Goal: Communication & Community: Answer question/provide support

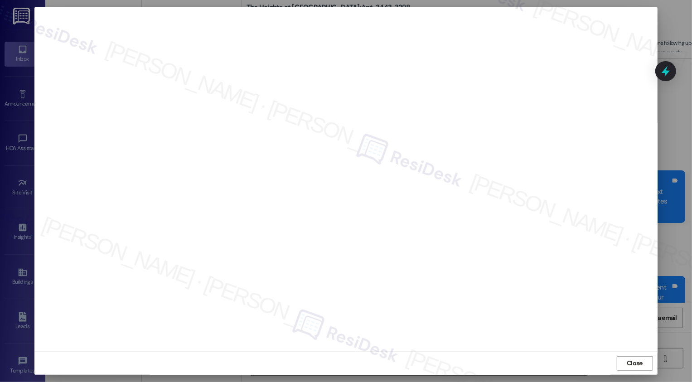
scroll to position [4844, 0]
click at [630, 359] on span "Close" at bounding box center [635, 363] width 16 height 10
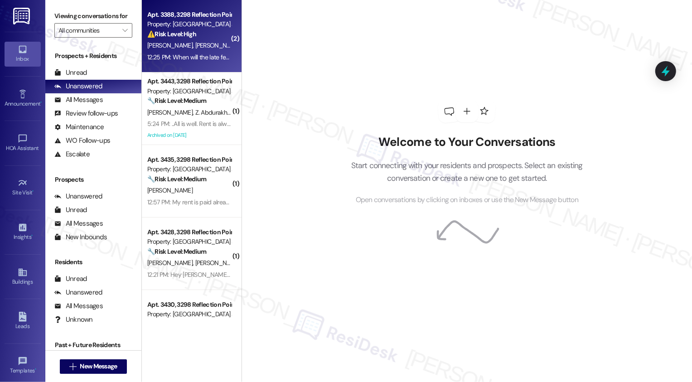
click at [185, 53] on div "12:25 PM: When will the late fee kick in ? 12:25 PM: When will the late fee kic…" at bounding box center [199, 57] width 104 height 8
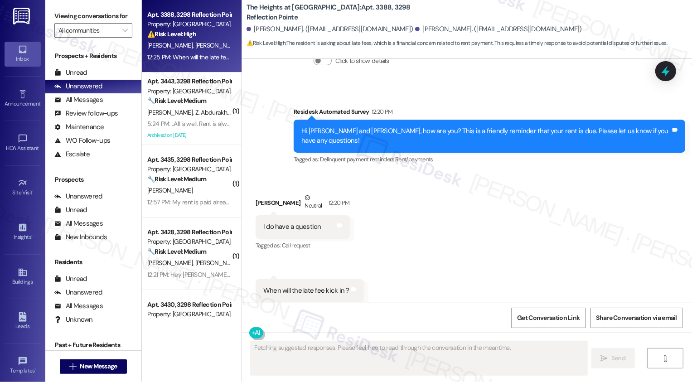
scroll to position [1318, 0]
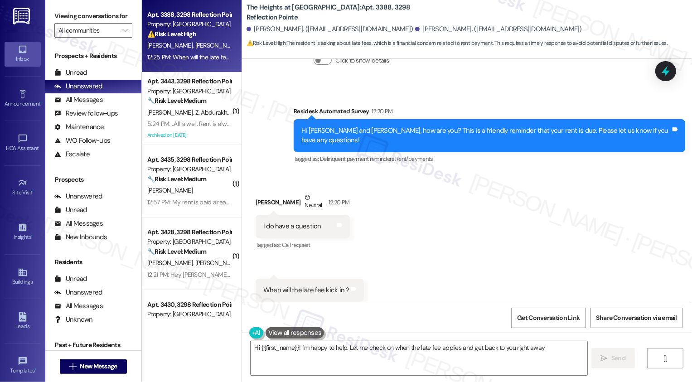
type textarea "Hi {{first_name}}! I'm happy to help. Let me check on when the late fee applies…"
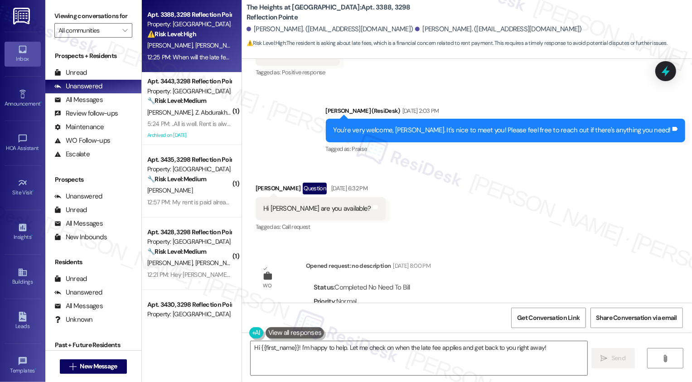
scroll to position [295, 0]
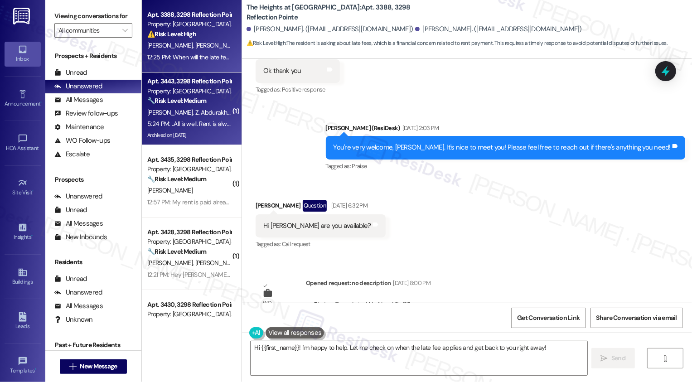
click at [198, 119] on div "5:24 PM: ..All is well. Rent is always paid on time. Any word back for the foll…" at bounding box center [189, 123] width 86 height 11
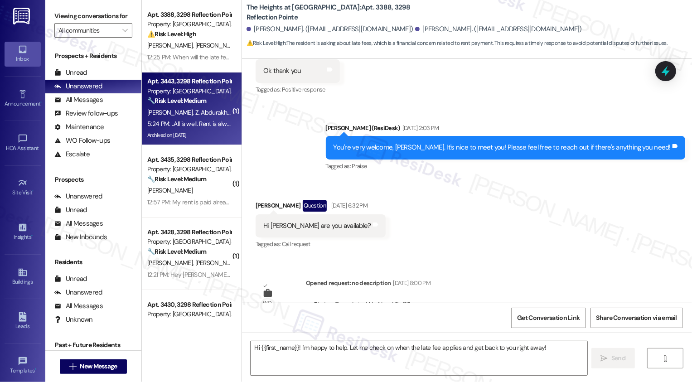
type textarea "Fetching suggested responses. Please feel free to read through the conversation…"
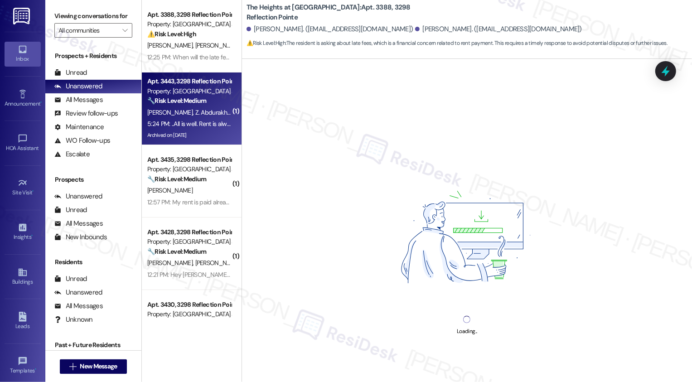
click at [198, 119] on div "5:24 PM: ..All is well. Rent is always paid on time. Any word back for the foll…" at bounding box center [189, 123] width 86 height 11
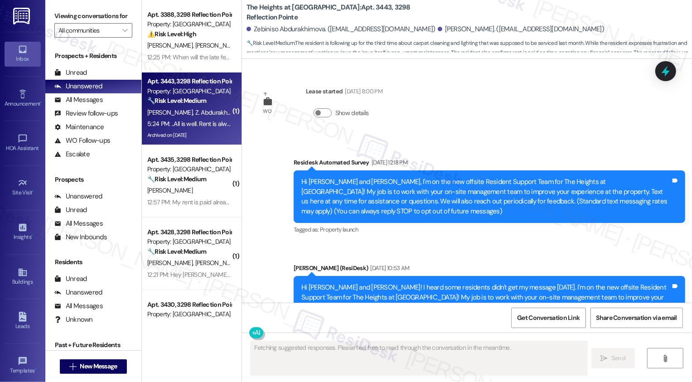
scroll to position [5048, 0]
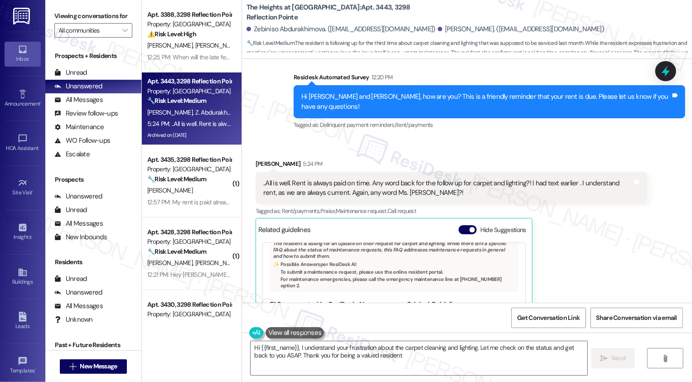
type textarea "Hi {{first_name}}, I understand your frustration about the carpet cleaning and …"
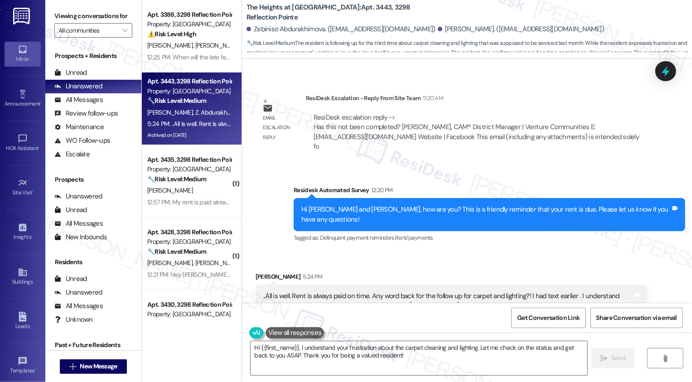
scroll to position [4917, 0]
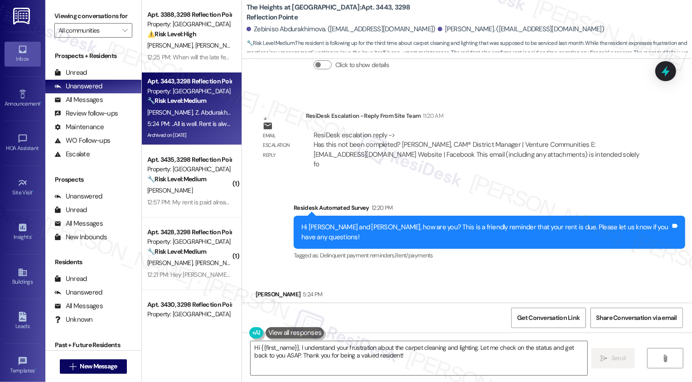
click at [268, 378] on icon at bounding box center [273, 383] width 10 height 10
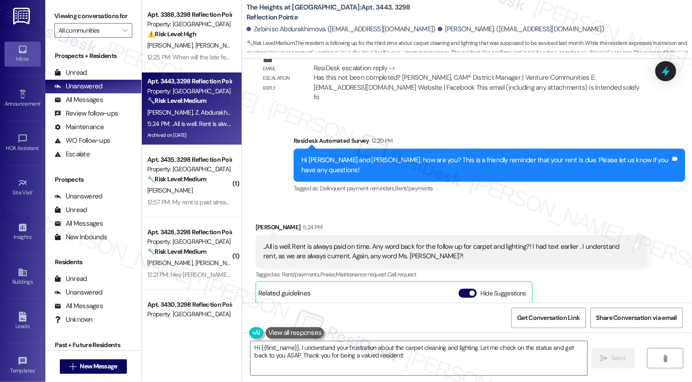
scroll to position [5020, 0]
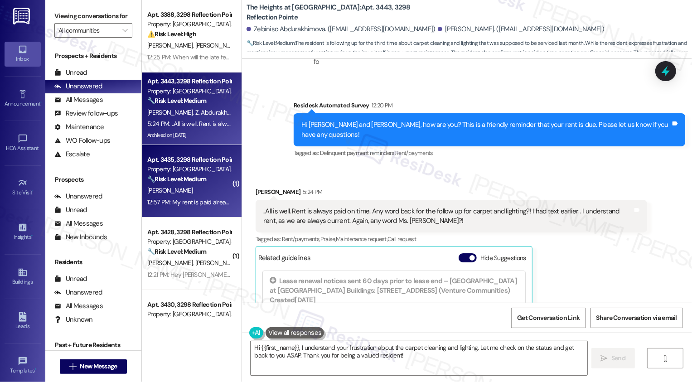
click at [197, 172] on div "Property: [GEOGRAPHIC_DATA] at [GEOGRAPHIC_DATA]" at bounding box center [189, 170] width 84 height 10
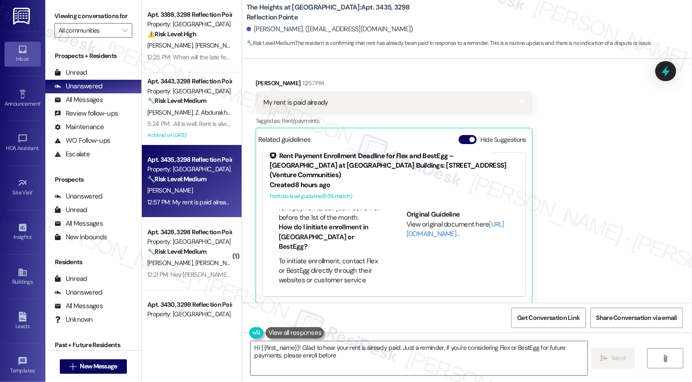
scroll to position [0, 0]
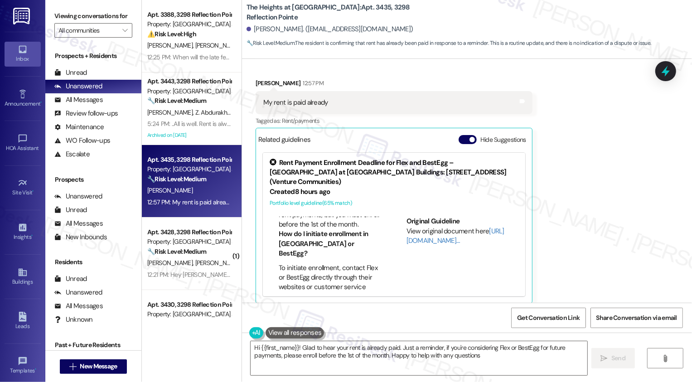
type textarea "Hi {{first_name}}! Glad to hear your rent is already paid. Just a reminder, if …"
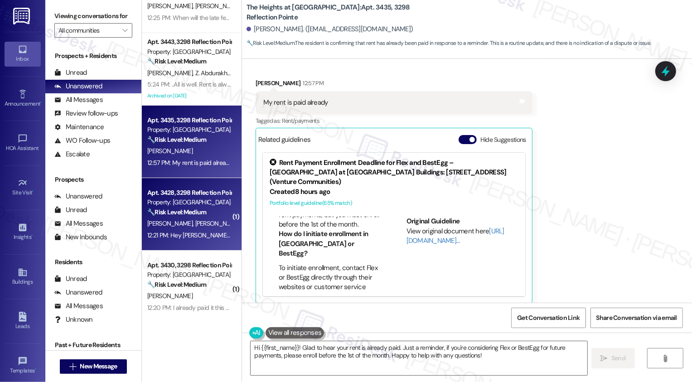
click at [194, 200] on div "Property: [GEOGRAPHIC_DATA] at [GEOGRAPHIC_DATA]" at bounding box center [189, 203] width 84 height 10
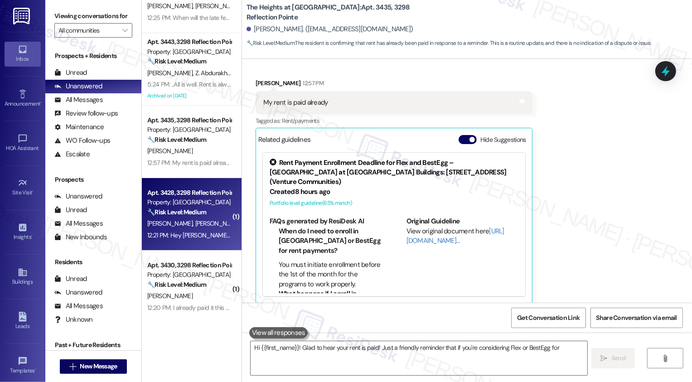
click at [194, 200] on div "Property: [GEOGRAPHIC_DATA] at [GEOGRAPHIC_DATA]" at bounding box center [189, 203] width 84 height 10
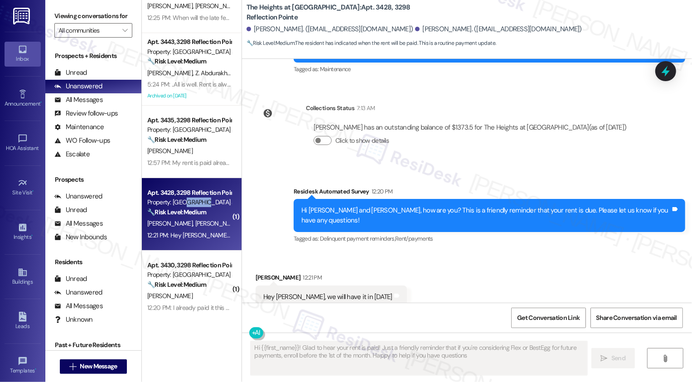
type textarea "Hi {{first_name}}! Glad to hear your rent is paid! Just a friendly reminder tha…"
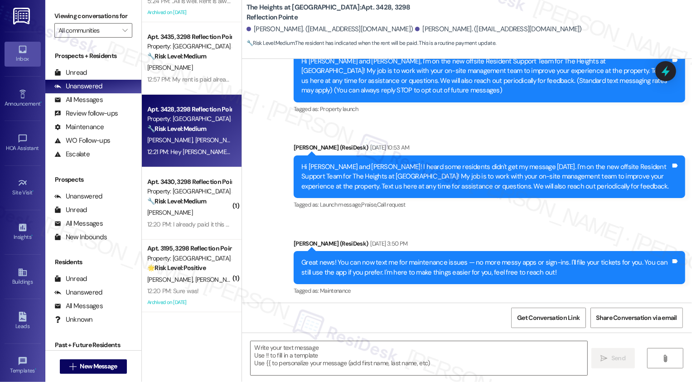
scroll to position [130, 0]
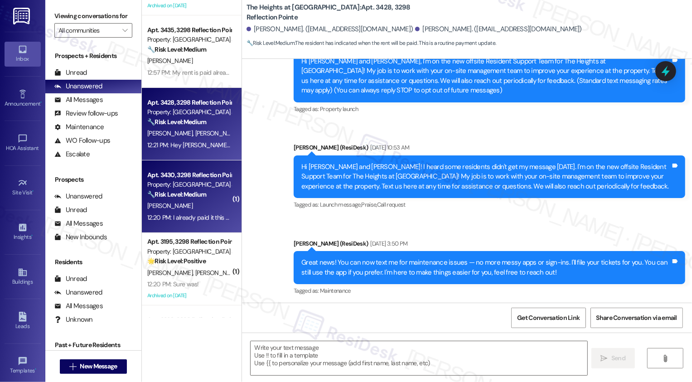
click at [194, 212] on div "12:20 PM: I already paid it this morning 12:20 PM: I already paid it this morni…" at bounding box center [189, 217] width 86 height 11
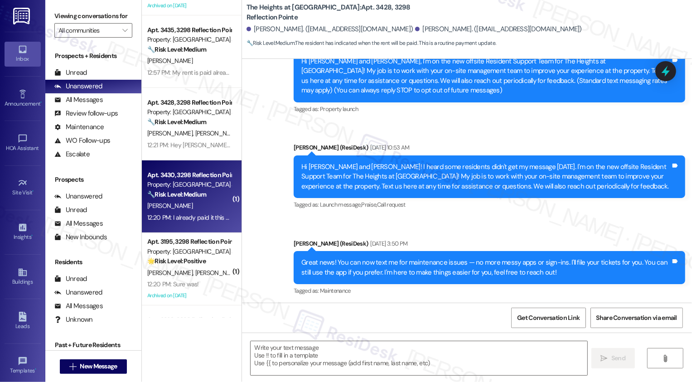
click at [194, 212] on div "12:20 PM: I already paid it this morning 12:20 PM: I already paid it this morni…" at bounding box center [189, 217] width 86 height 11
type textarea "Fetching suggested responses. Please feel free to read through the conversation…"
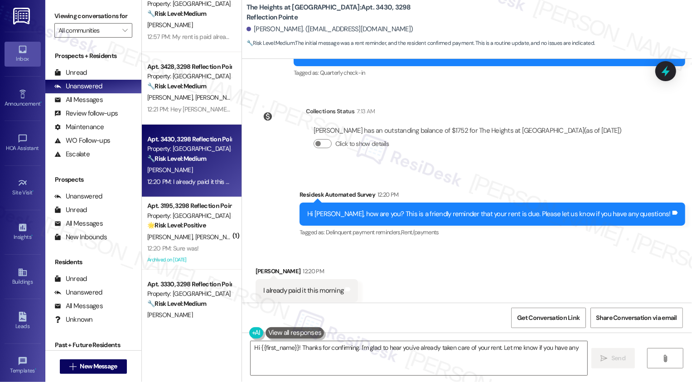
scroll to position [197, 0]
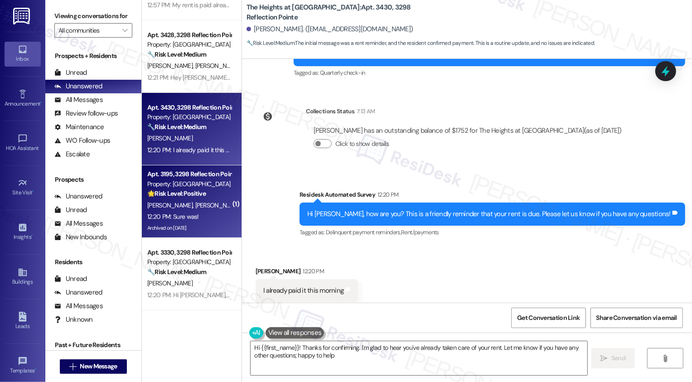
type textarea "Hi {{first_name}}! Thanks for confirming. I'm glad to hear you've already taken…"
click at [186, 215] on div "12:20 PM: Sure was! 12:20 PM: Sure was!" at bounding box center [173, 217] width 52 height 8
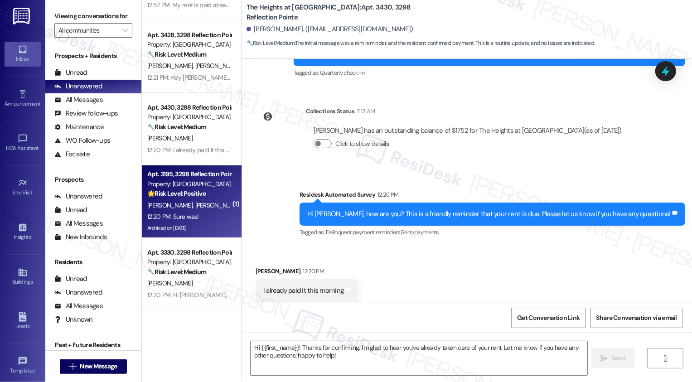
click at [186, 215] on div "12:20 PM: Sure was! 12:20 PM: Sure was!" at bounding box center [173, 217] width 52 height 8
type textarea "Fetching suggested responses. Please feel free to read through the conversation…"
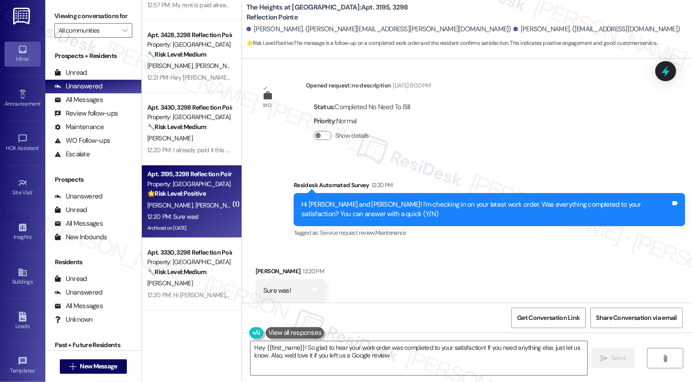
type textarea "Hey {{first_name}}! So glad to hear your work order was completed to your satis…"
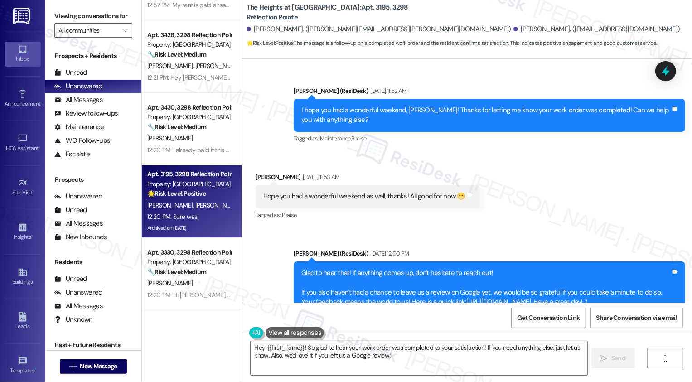
scroll to position [1395, 0]
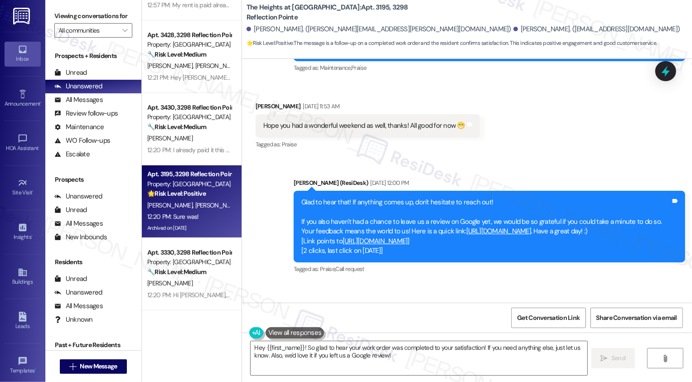
click at [391, 237] on link "[URL][DOMAIN_NAME]" at bounding box center [375, 241] width 65 height 9
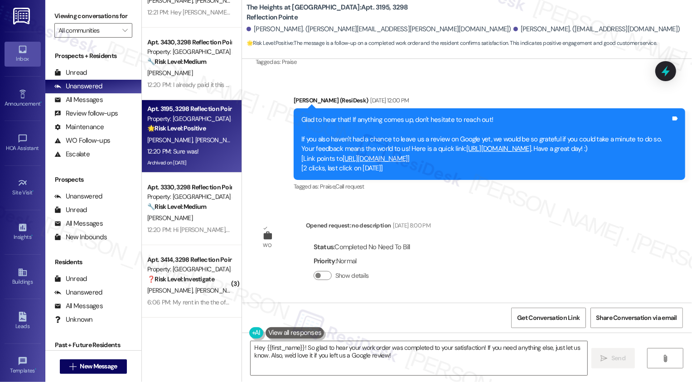
scroll to position [1618, 0]
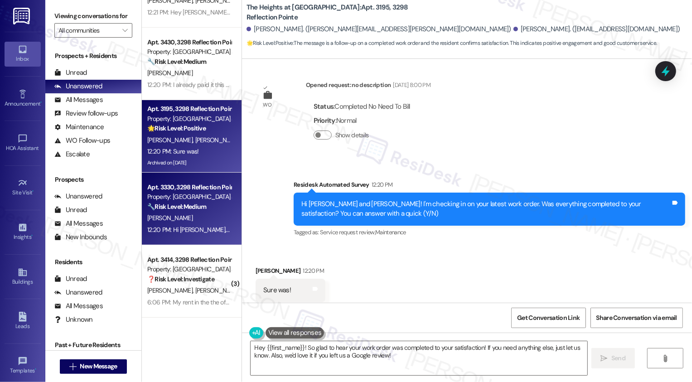
click at [164, 195] on div "Property: [GEOGRAPHIC_DATA] at [GEOGRAPHIC_DATA]" at bounding box center [189, 197] width 84 height 10
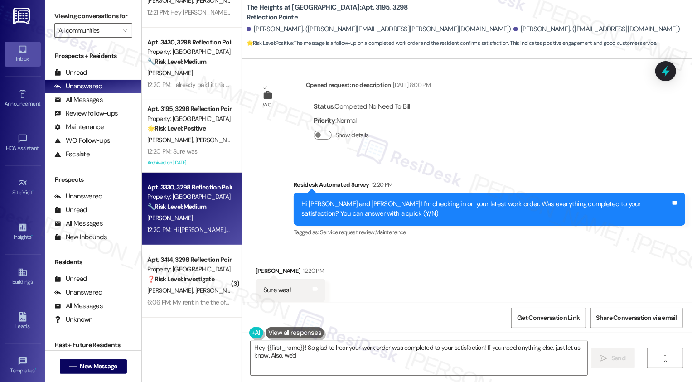
type textarea "Hey {{first_name}}! So glad to hear your work order was completed to your satis…"
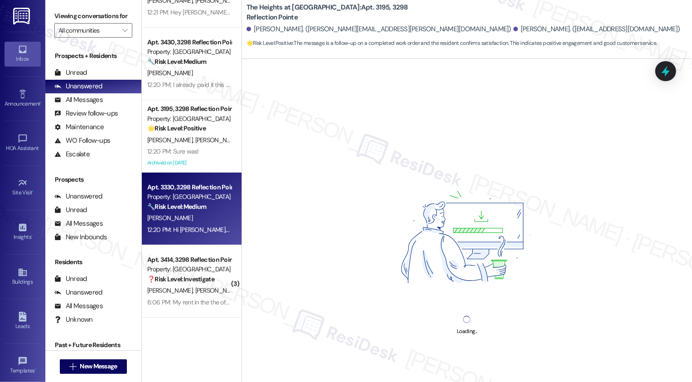
click at [164, 195] on div "Property: [GEOGRAPHIC_DATA] at [GEOGRAPHIC_DATA]" at bounding box center [189, 197] width 84 height 10
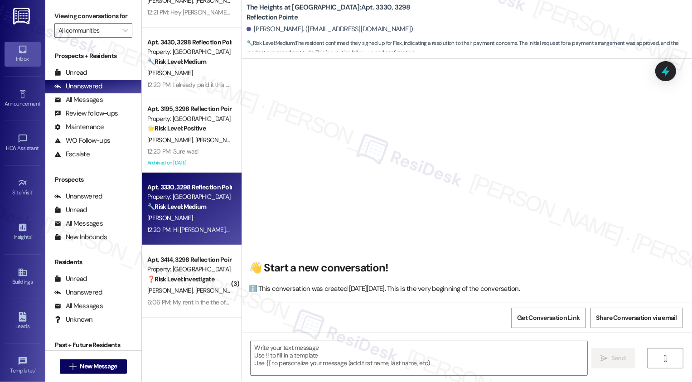
click at [164, 195] on div "Property: [GEOGRAPHIC_DATA] at [GEOGRAPHIC_DATA]" at bounding box center [189, 197] width 84 height 10
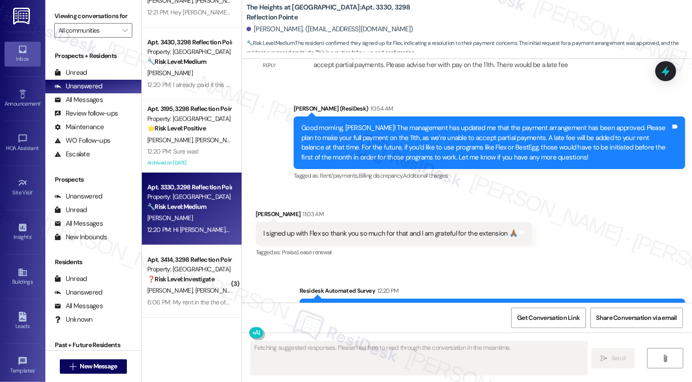
scroll to position [4087, 0]
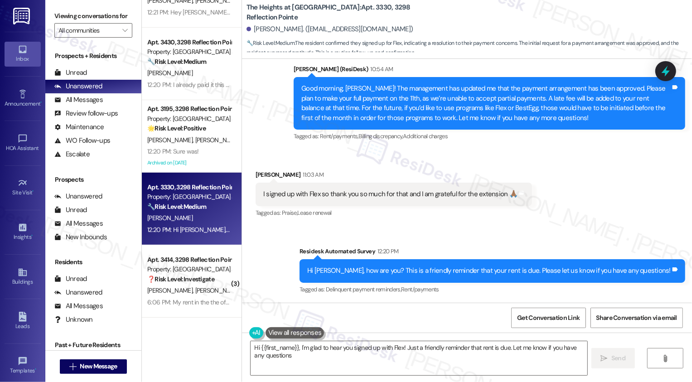
type textarea "Hi {{first_name}}, I'm glad to hear you signed up with Flex! Just a friendly re…"
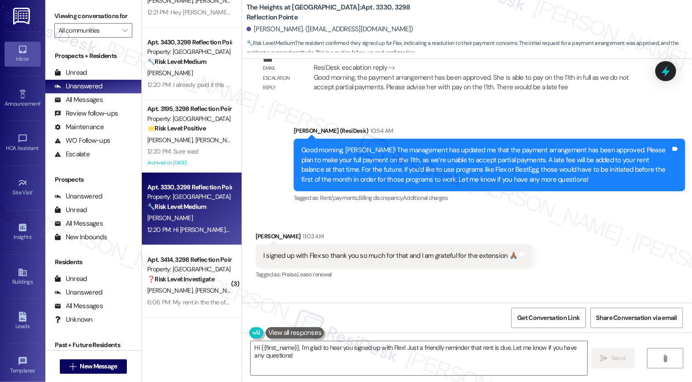
scroll to position [4180, 0]
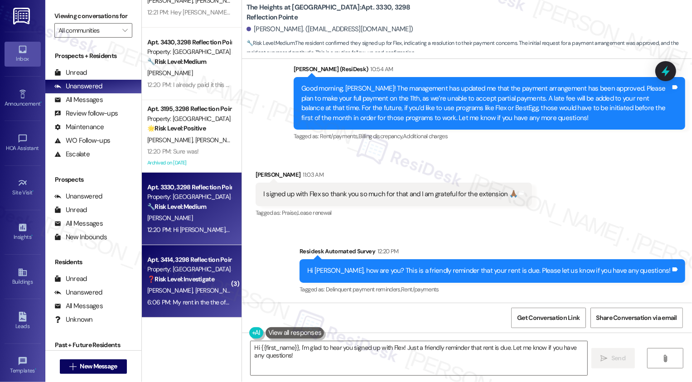
click at [191, 245] on div "Apt. 3414, 3298 Reflection Pointe Property: The Heights at Bridgewater ❓ Risk L…" at bounding box center [192, 281] width 100 height 73
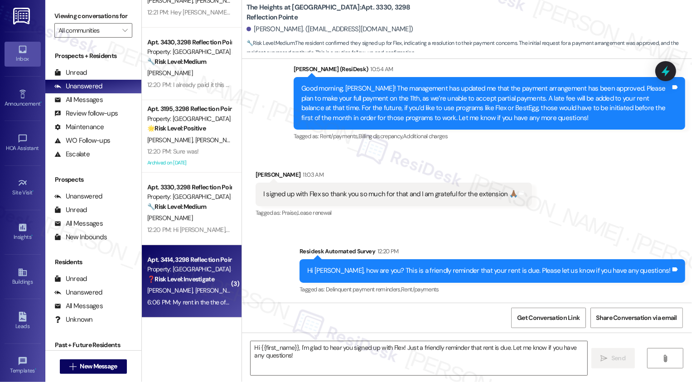
type textarea "Fetching suggested responses. Please feel free to read through the conversation…"
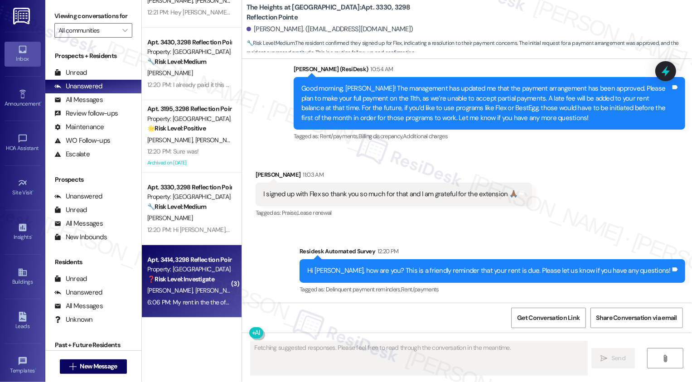
click at [191, 245] on div "Apt. 3414, 3298 Reflection Pointe Property: The Heights at Bridgewater ❓ Risk L…" at bounding box center [192, 281] width 100 height 73
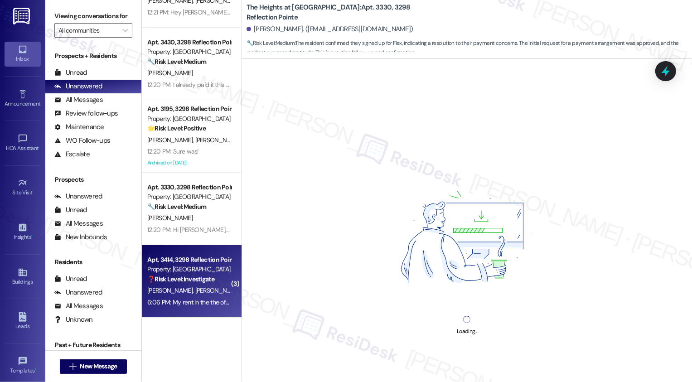
click at [192, 258] on div "Apt. 3414, 3298 Reflection Pointe" at bounding box center [189, 260] width 84 height 10
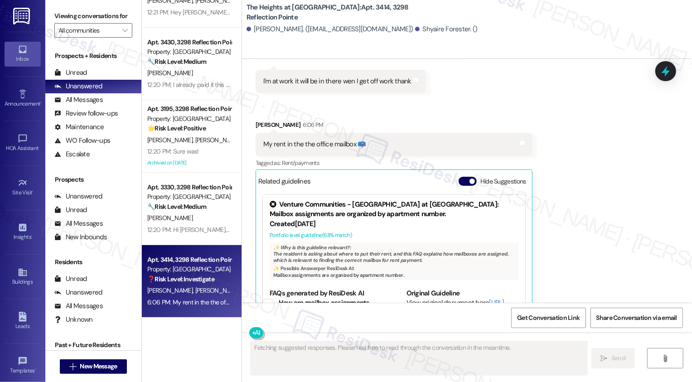
scroll to position [146, 0]
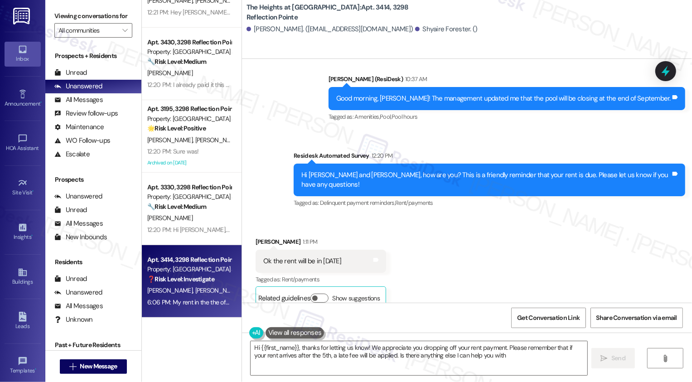
type textarea "Hi {{first_name}}, thanks for letting us know! We appreciate you dropping off y…"
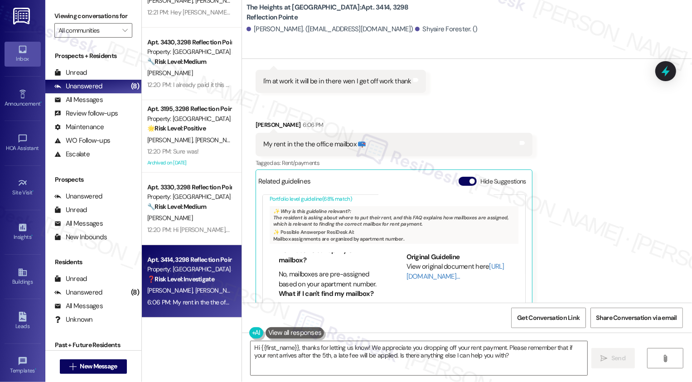
scroll to position [0, 0]
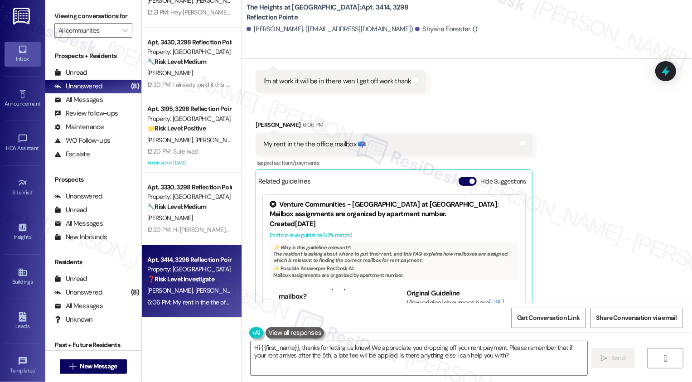
click at [399, 133] on div "My rent in the the office mailbox 📪 Tags and notes" at bounding box center [394, 144] width 277 height 23
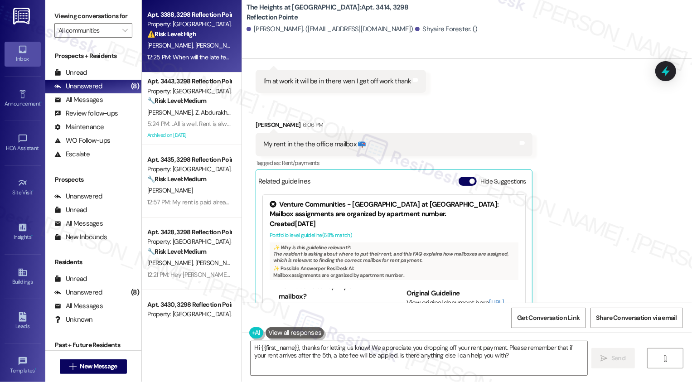
click at [179, 58] on div "12:25 PM: When will the late fee kick in ? 12:25 PM: When will the late fee kic…" at bounding box center [199, 57] width 104 height 8
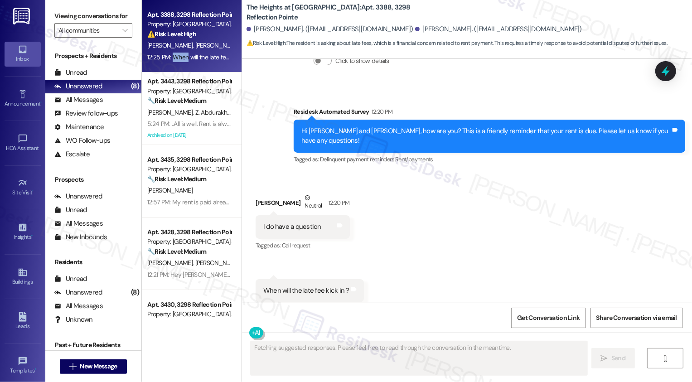
scroll to position [1318, 0]
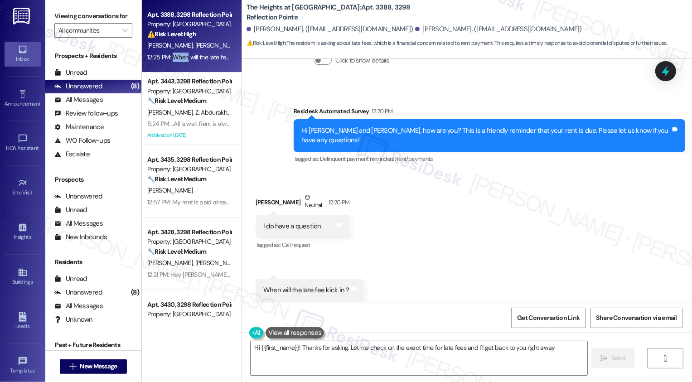
type textarea "Hi {{first_name}}! Thanks for asking. Let me check on the exact time for late f…"
click at [418, 210] on div "Received via SMS Angelo Tipton Neutral 12:20 PM I do have a question Tags and n…" at bounding box center [467, 247] width 450 height 150
drag, startPoint x: 241, startPoint y: 7, endPoint x: 322, endPoint y: 10, distance: 81.2
click at [322, 10] on b "The Heights at Bridgewater: Apt. 3388, 3298 Reflection Pointe" at bounding box center [337, 12] width 181 height 19
copy b "The Heights at Bridgewater"
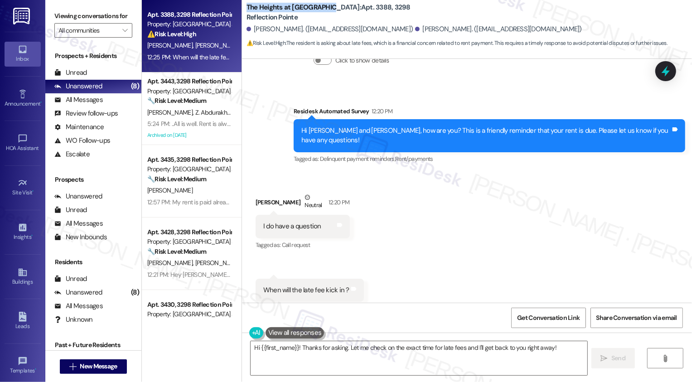
click at [412, 180] on div "Received via SMS Angelo Tipton Neutral 12:20 PM I do have a question Tags and n…" at bounding box center [467, 247] width 450 height 150
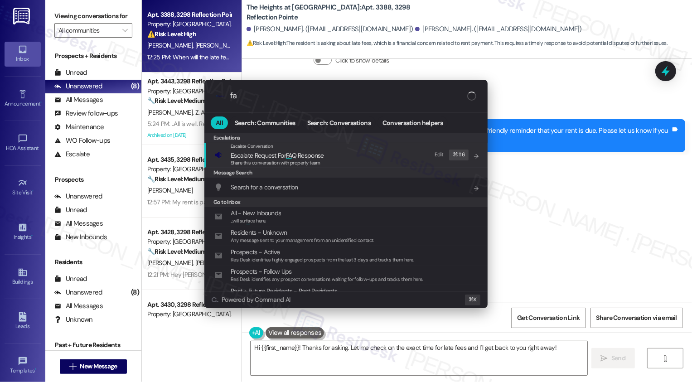
type input "faq"
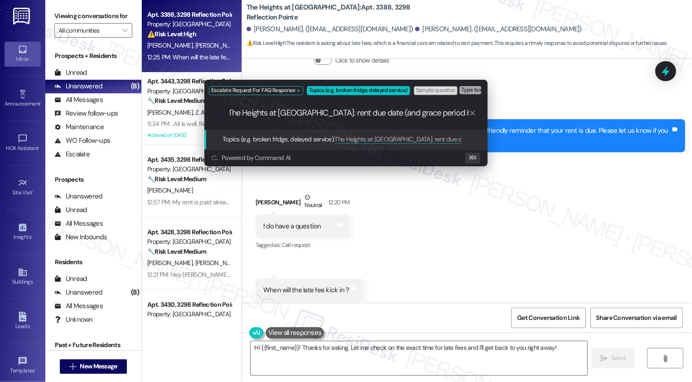
type input "The Heights at Bridgewater: rent due date (and grace period if available)"
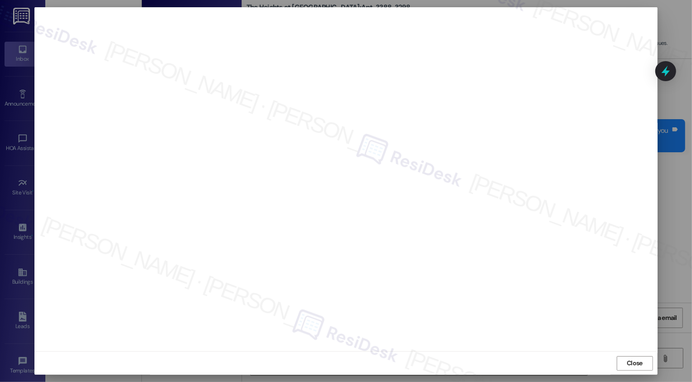
scroll to position [0, 0]
click at [629, 358] on span "Close" at bounding box center [634, 364] width 19 height 14
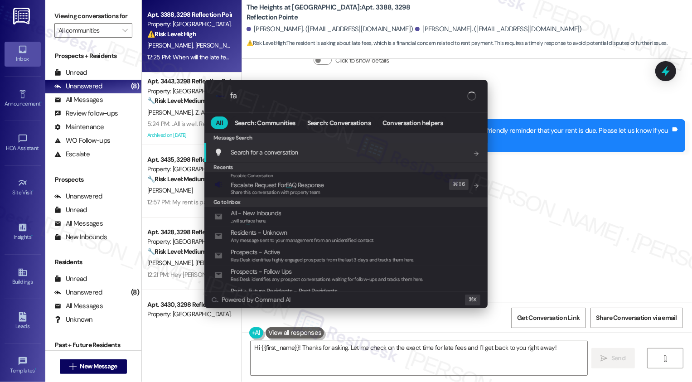
type input "faq"
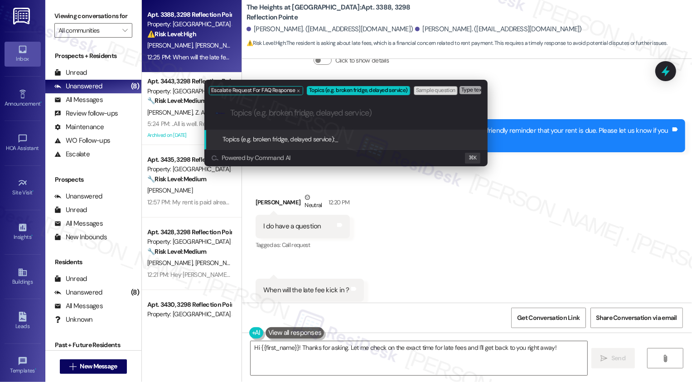
paste input "The Heights at Bridgewater: rent due date (and grace period if available)"
type input "The Heights at Bridgewater: rent due date (and grace period if available)"
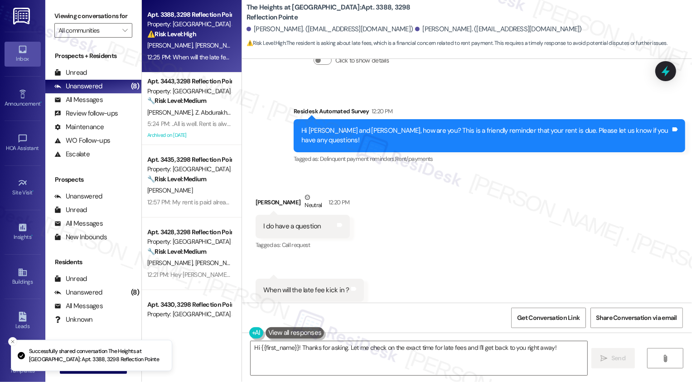
scroll to position [1317, 0]
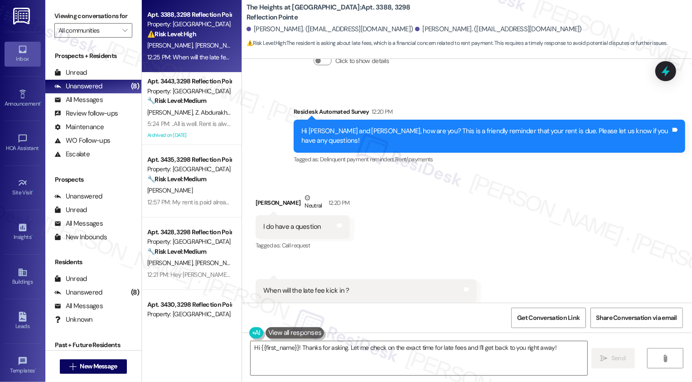
click at [212, 109] on span "Z. Abdurakhimova" at bounding box center [219, 112] width 48 height 8
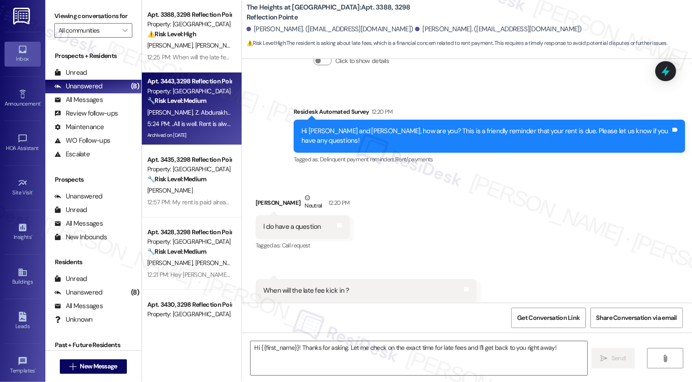
type textarea "Fetching suggested responses. Please feel free to read through the conversation…"
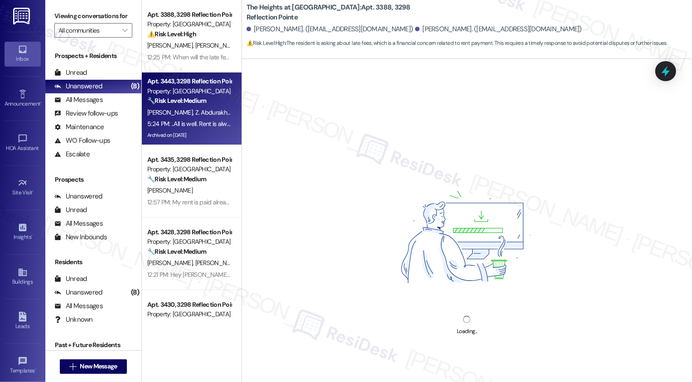
click at [212, 109] on span "Z. Abdurakhimova" at bounding box center [219, 112] width 48 height 8
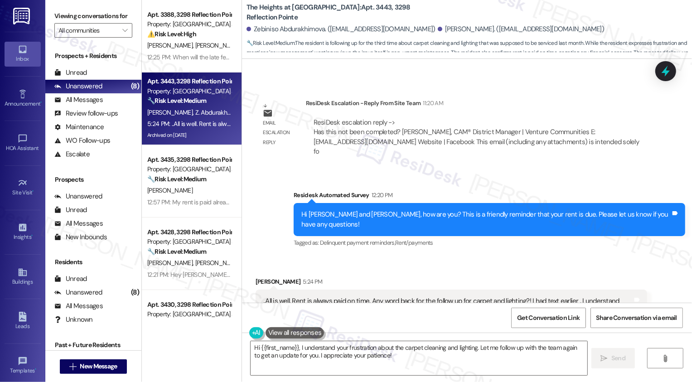
scroll to position [4940, 0]
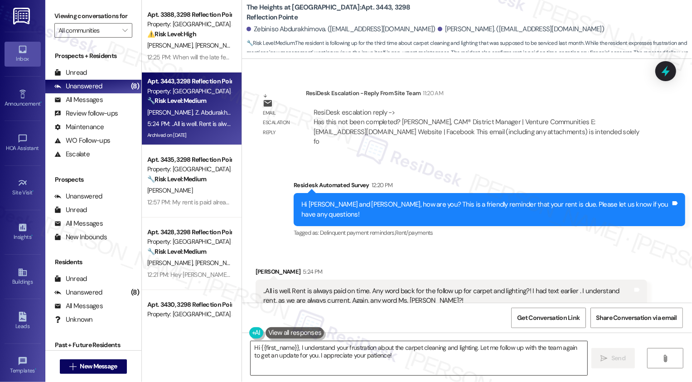
click at [321, 355] on textarea "Hi {{first_name}}, I understand your frustration about the carpet cleaning and …" at bounding box center [419, 358] width 337 height 34
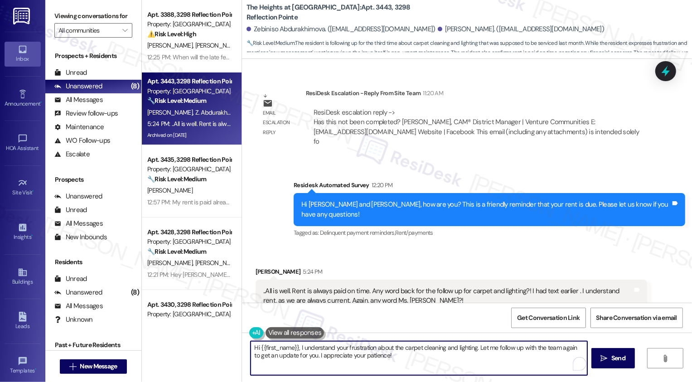
click at [260, 267] on div "Ricardo Moon 5:24 PM" at bounding box center [452, 273] width 392 height 13
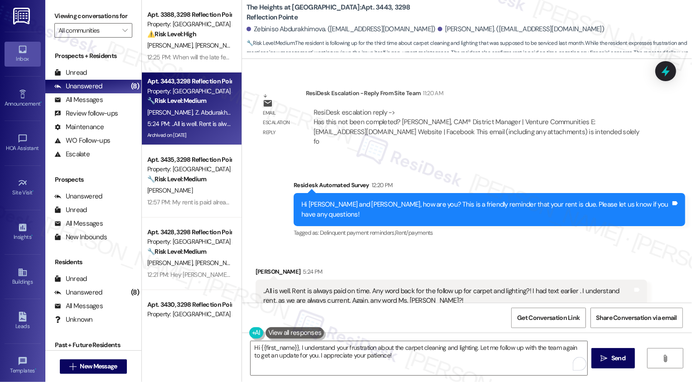
click at [260, 267] on div "Ricardo Moon 5:24 PM" at bounding box center [452, 273] width 392 height 13
copy div "Ricardo"
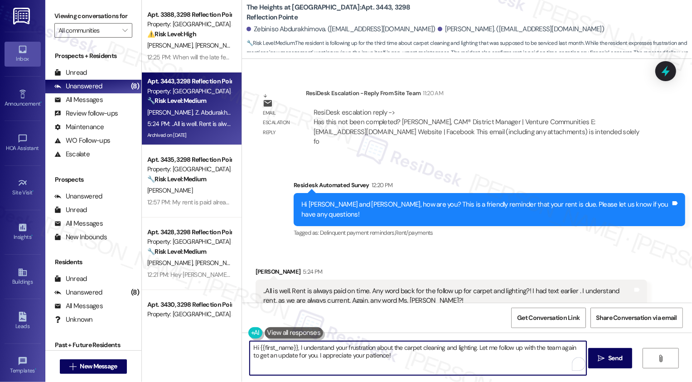
drag, startPoint x: 254, startPoint y: 347, endPoint x: 416, endPoint y: 367, distance: 163.0
click at [416, 367] on textarea "Hi {{first_name}}, I understand your frustration about the carpet cleaning and …" at bounding box center [418, 358] width 337 height 34
paste textarea "Ricardo"
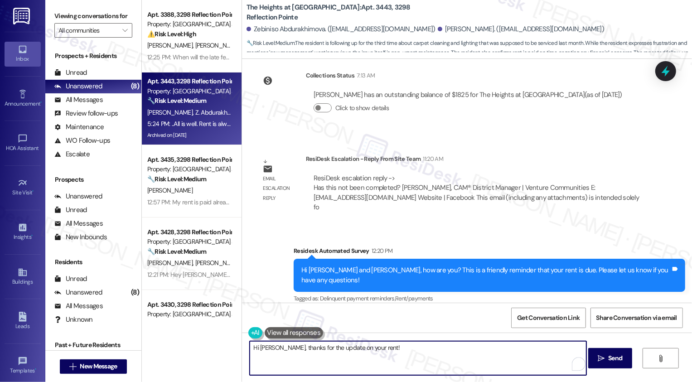
scroll to position [4863, 0]
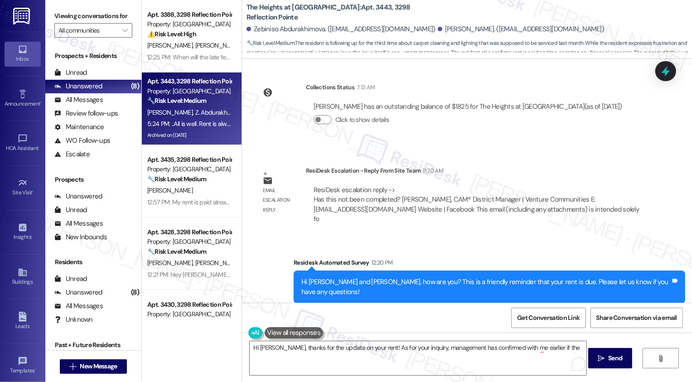
drag, startPoint x: 465, startPoint y: 271, endPoint x: 518, endPoint y: 272, distance: 53.0
click at [518, 364] on div "..All is well. Rent is always paid on time. Any word back for the follow up for…" at bounding box center [447, 373] width 369 height 19
copy div "carpet and lighting"
click at [563, 358] on textarea "Hi Ricardo, thanks for the update on your rent! As for your inquiry, management…" at bounding box center [418, 358] width 337 height 34
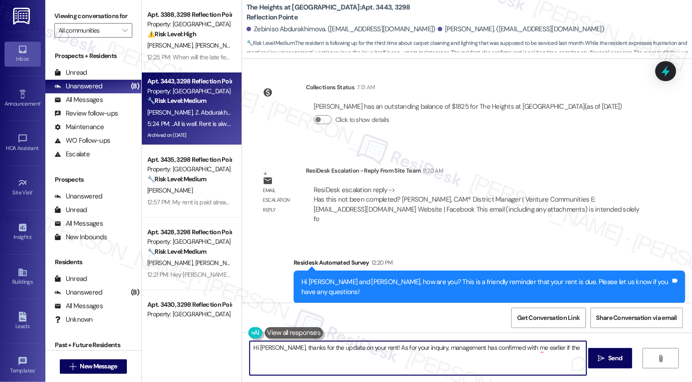
paste textarea "carpet and lighting"
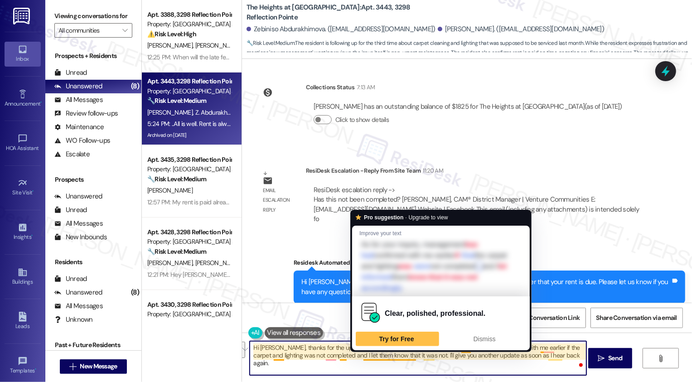
click at [310, 344] on textarea "Hi Ricardo, thanks for the update on your rent! As for your inquiry, management…" at bounding box center [418, 358] width 337 height 34
click at [313, 350] on textarea "Hi Ricardo, thanks for the update on your rent! As for your inquiry, management…" at bounding box center [418, 358] width 337 height 34
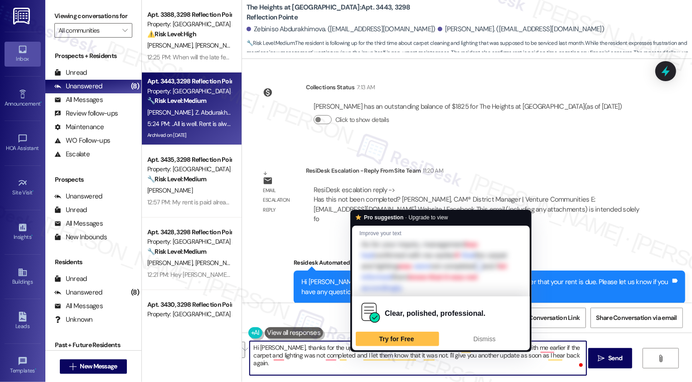
click at [286, 352] on textarea "Hi Ricardo, thanks for the update on your rent! As for your inquiry, management…" at bounding box center [418, 358] width 337 height 34
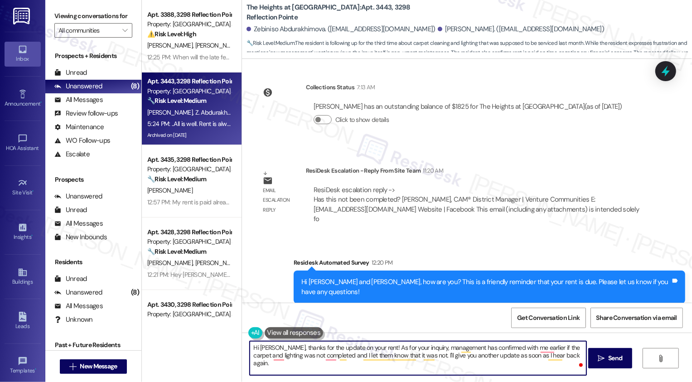
drag, startPoint x: 279, startPoint y: 346, endPoint x: 194, endPoint y: 344, distance: 85.2
click at [194, 344] on div "Apt. 3388, 3298 Reflection Pointe Property: The Heights at Bridgewater ⚠️ Risk …" at bounding box center [417, 191] width 550 height 382
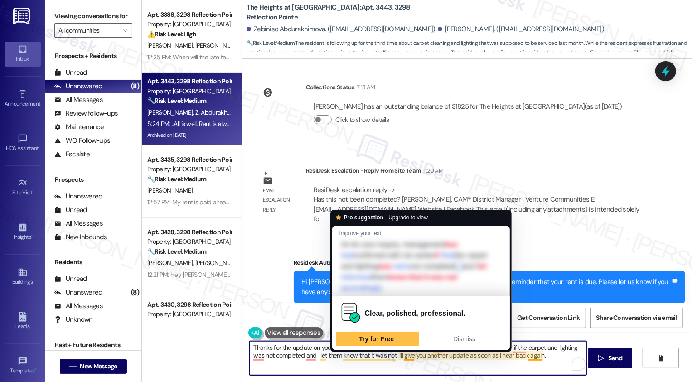
click at [409, 360] on textarea "Thanks for the update on your rent! As for your inquiry, management has confirm…" at bounding box center [418, 358] width 337 height 34
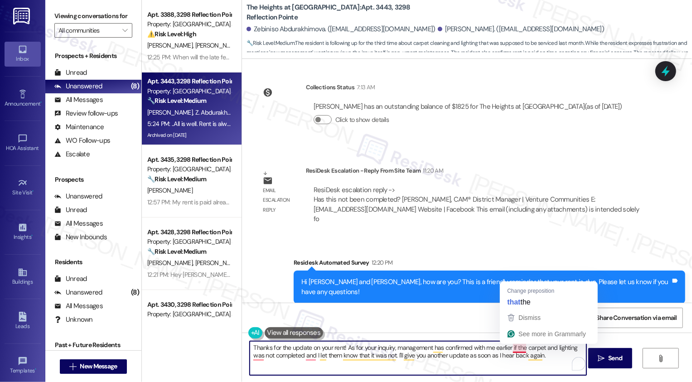
click at [523, 351] on textarea "Thanks for the update on your rent! As for your inquiry, management has confirm…" at bounding box center [418, 358] width 337 height 34
click at [512, 348] on textarea "Thanks for the update on your rent! As for your inquiry, management has confirm…" at bounding box center [418, 358] width 337 height 34
click at [514, 349] on textarea "Thanks for the update on your rent! As for your inquiry, management has confirm…" at bounding box center [418, 358] width 337 height 34
click at [512, 346] on textarea "Thanks for the update on your rent! As for your inquiry, management has confirm…" at bounding box center [418, 358] width 337 height 34
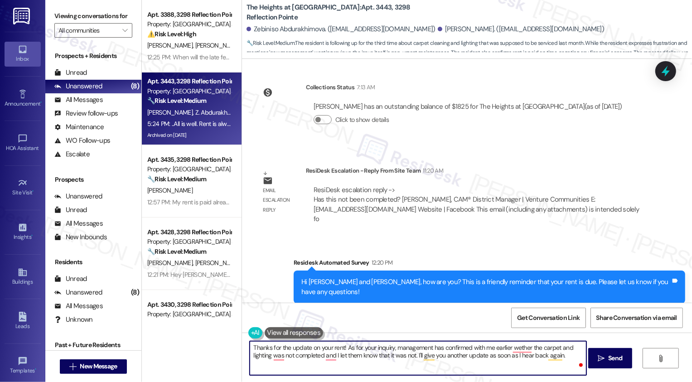
click at [516, 341] on textarea "Thanks for the update on your rent! As for your inquiry, management has confirm…" at bounding box center [418, 358] width 337 height 34
click at [287, 356] on textarea "Thanks for the update on your rent! As for your inquiry, management has confirm…" at bounding box center [418, 358] width 337 height 34
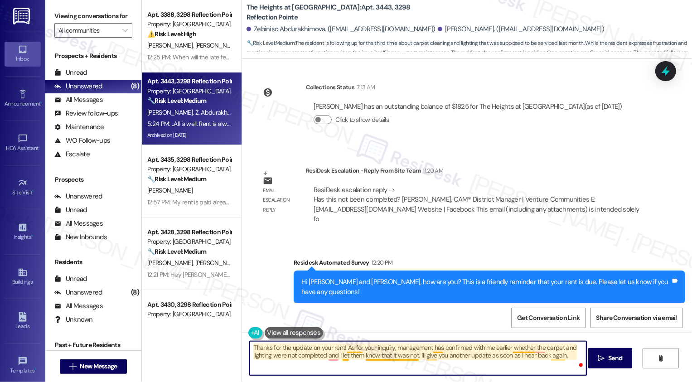
click at [408, 357] on textarea "Thanks for the update on your rent! As for your inquiry, management has confirm…" at bounding box center [418, 358] width 337 height 34
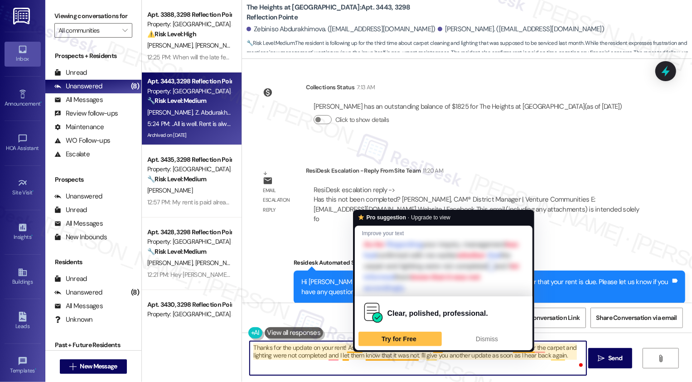
click at [408, 357] on textarea "Thanks for the update on your rent! As for your inquiry, management has confirm…" at bounding box center [418, 358] width 337 height 34
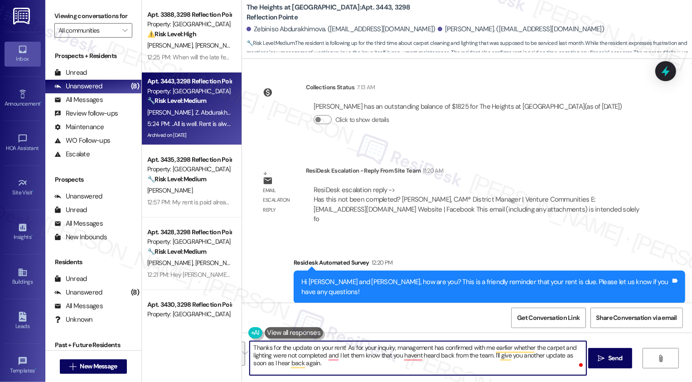
click at [244, 354] on button "See rewrite suggestions" at bounding box center [241, 354] width 7 height 24
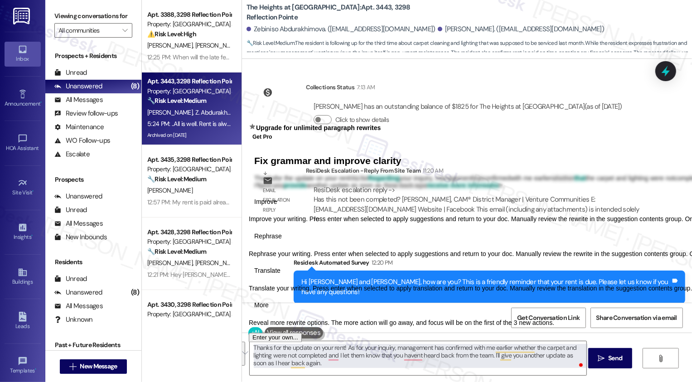
click at [282, 241] on span "Rephrase" at bounding box center [268, 237] width 28 height 10
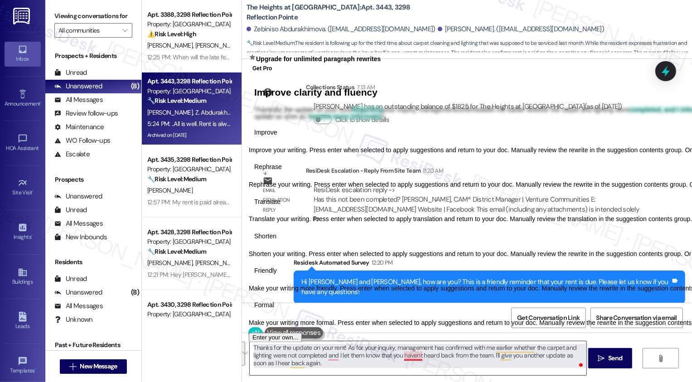
click at [412, 361] on textarea "Thanks for the update on your rent! As for your inquiry, management has confirm…" at bounding box center [418, 358] width 337 height 34
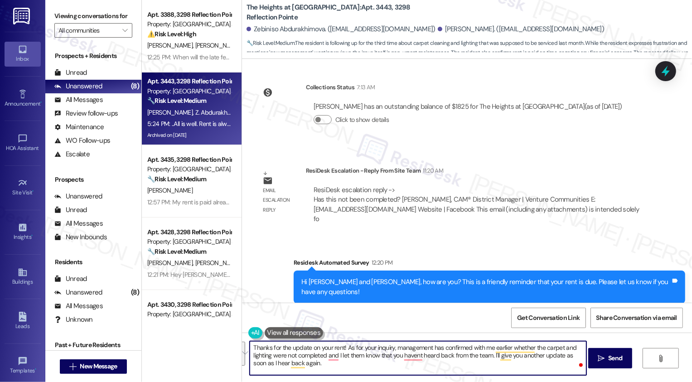
paste textarea "Regarding your inquiry, management asked me earlier whether the carpet and ligh…"
type textarea "Thanks for the update on your rent! Regarding your inquiry, management asked me…"
click at [330, 359] on textarea "Thanks for the update on your rent! Regarding your inquiry, management asked me…" at bounding box center [418, 358] width 337 height 34
click at [424, 355] on textarea "Thanks for the update on your rent! Regarding your inquiry, management asked me…" at bounding box center [418, 358] width 337 height 34
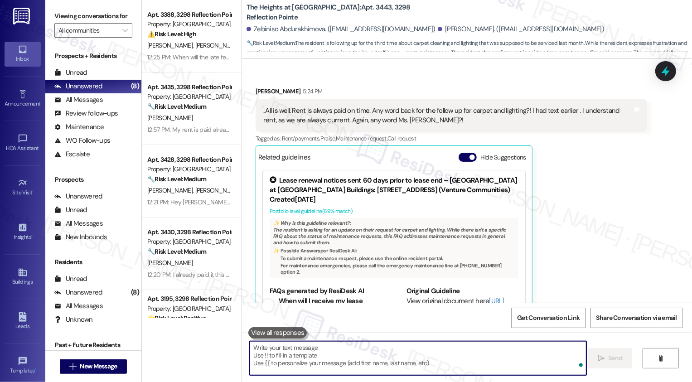
scroll to position [62, 0]
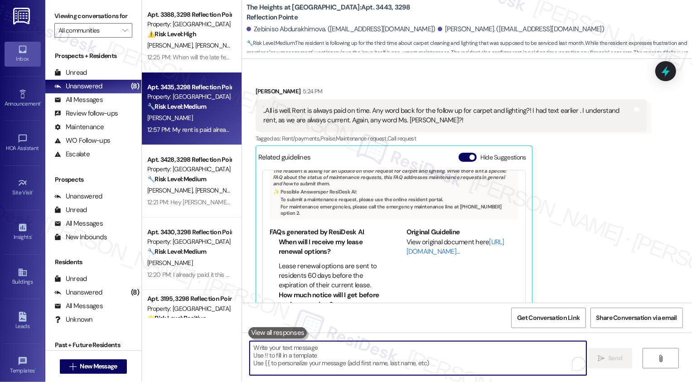
click at [208, 73] on div "Apt. 3435, 3298 Reflection Pointe Property: The Heights at Bridgewater 🔧 Risk L…" at bounding box center [192, 109] width 100 height 73
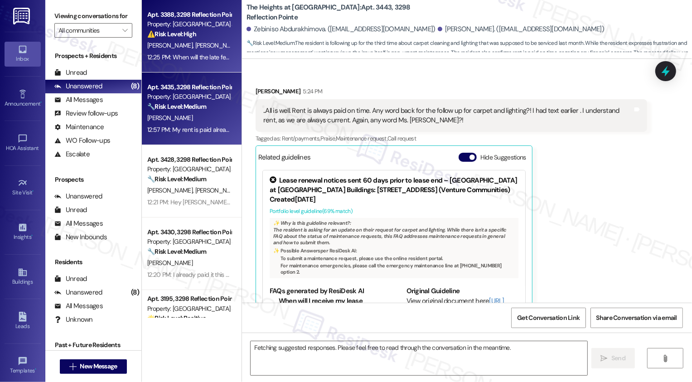
click at [208, 60] on div "12:25 PM: When will the late fee kick in ? 12:25 PM: When will the late fee kic…" at bounding box center [199, 57] width 104 height 8
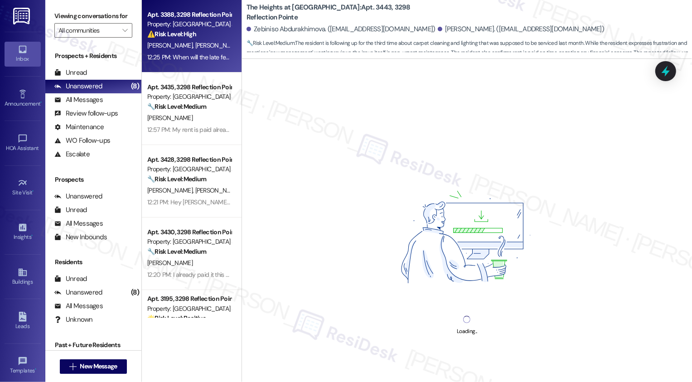
click at [208, 60] on div "12:25 PM: When will the late fee kick in ? 12:25 PM: When will the late fee kic…" at bounding box center [199, 57] width 104 height 8
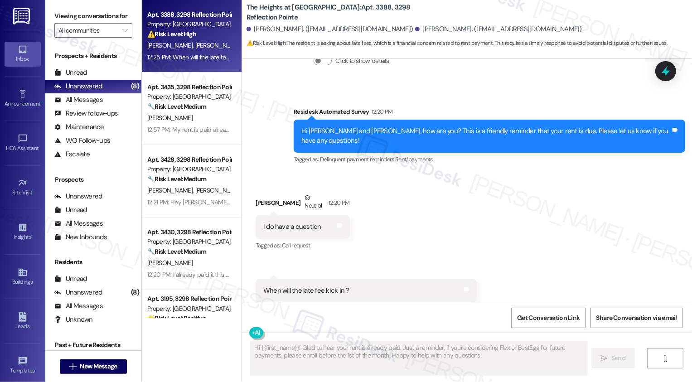
scroll to position [1429, 0]
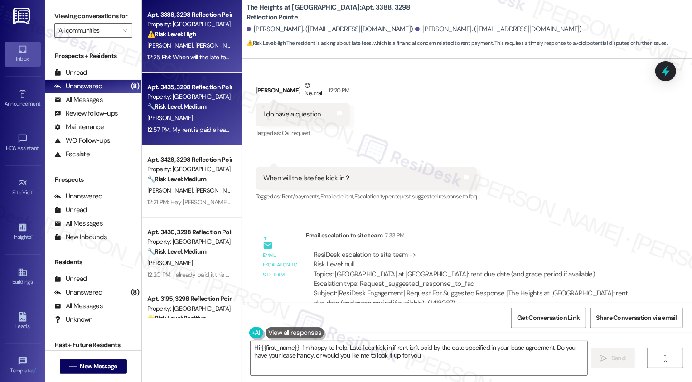
type textarea "Hi {{first_name}}! I'm happy to help. Late fees kick in if rent isn't paid by t…"
click at [204, 105] on div "🔧 Risk Level: Medium The resident is confirming that rent has already been paid…" at bounding box center [189, 107] width 84 height 10
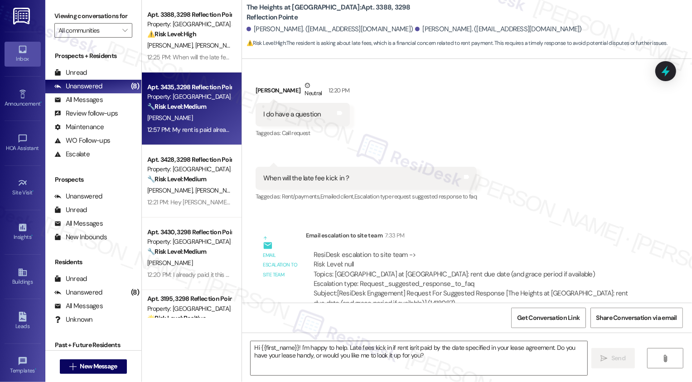
type textarea "Fetching suggested responses. Please feel free to read through the conversation…"
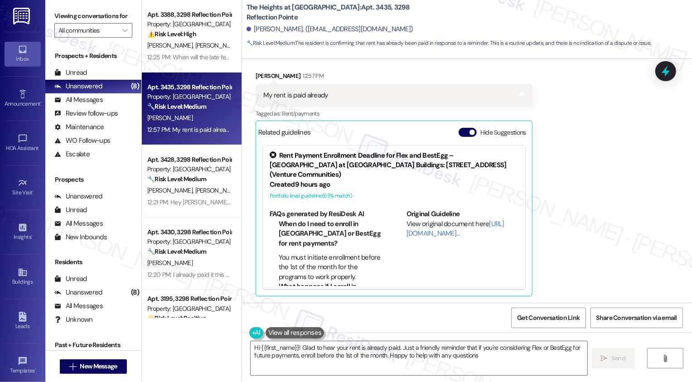
type textarea "Hi {{first_name}}! Glad to hear your rent is already paid. Just a friendly remi…"
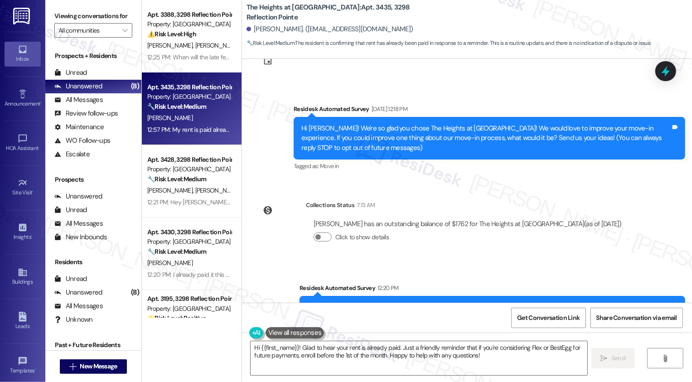
scroll to position [34, 0]
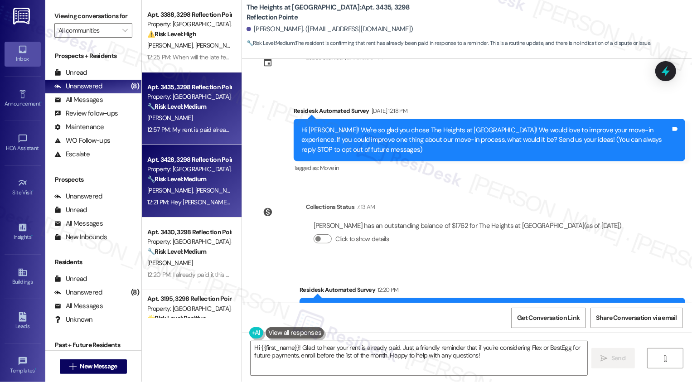
click at [199, 167] on div "Property: [GEOGRAPHIC_DATA] at [GEOGRAPHIC_DATA]" at bounding box center [189, 170] width 84 height 10
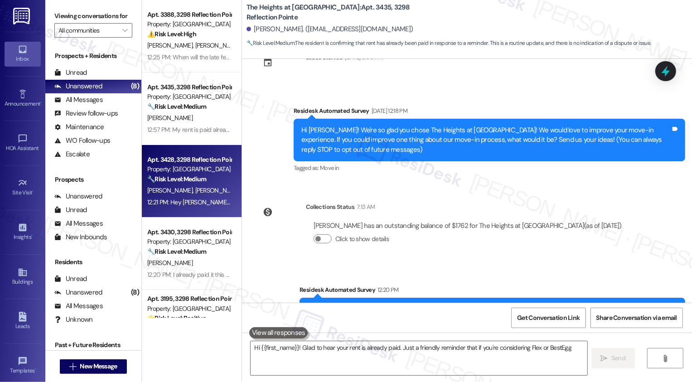
click at [199, 167] on div "Property: [GEOGRAPHIC_DATA] at [GEOGRAPHIC_DATA]" at bounding box center [189, 170] width 84 height 10
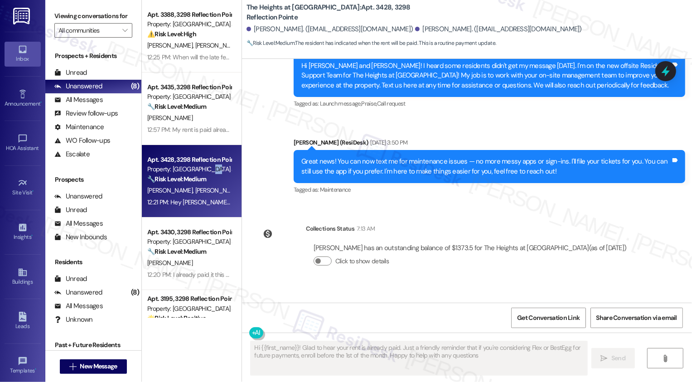
type textarea "Hi {{first_name}}! Glad to hear your rent is already paid. Just a friendly remi…"
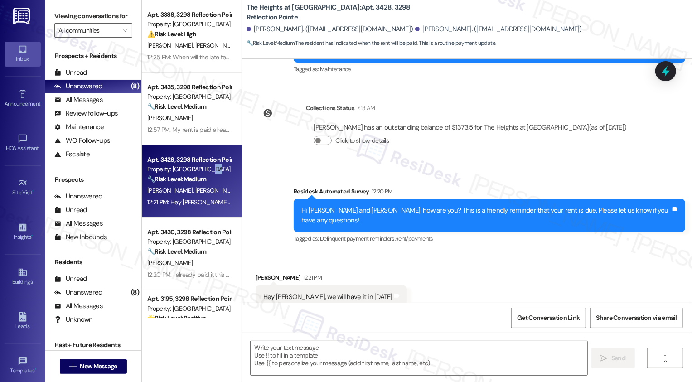
scroll to position [341, 0]
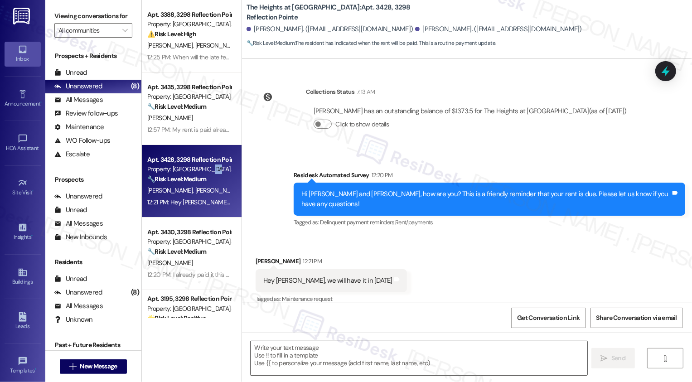
click at [295, 349] on textarea at bounding box center [419, 358] width 337 height 34
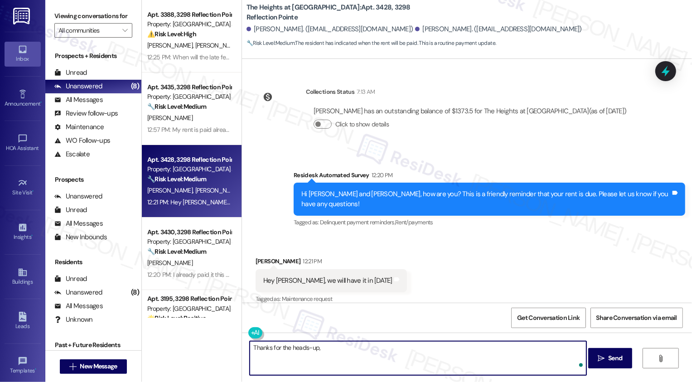
click at [257, 257] on div "Anthony Bell 12:21 PM" at bounding box center [331, 263] width 151 height 13
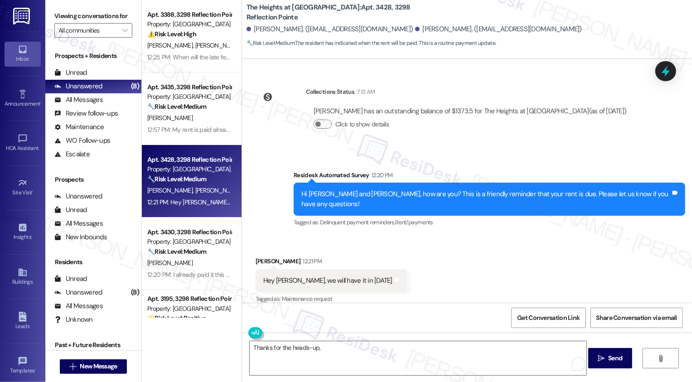
click at [257, 257] on div "Anthony Bell 12:21 PM" at bounding box center [331, 263] width 151 height 13
copy div "Anthony"
click at [327, 349] on textarea "Thanks for the heads-up," at bounding box center [418, 358] width 337 height 34
paste textarea "Anthony"
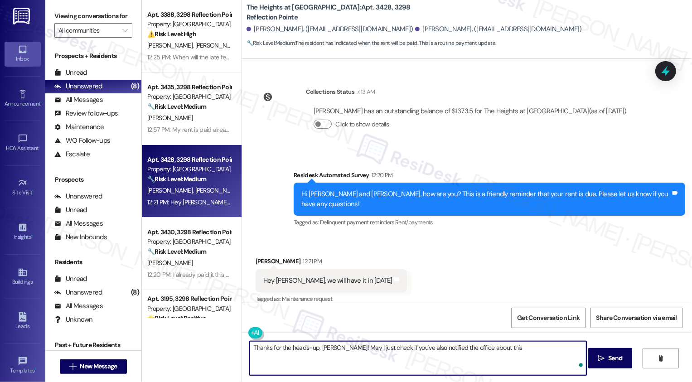
type textarea "Thanks for the heads-up, Anthony! May I just check if you've also notified the …"
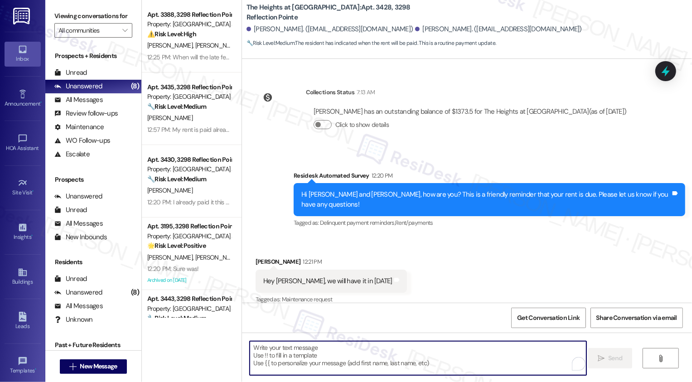
scroll to position [404, 0]
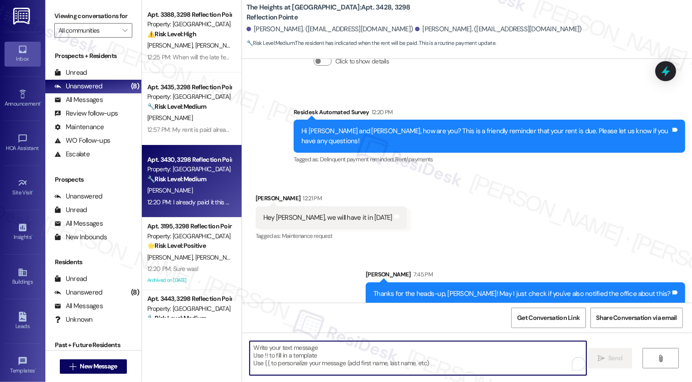
click at [182, 175] on strong "🔧 Risk Level: Medium" at bounding box center [176, 179] width 59 height 8
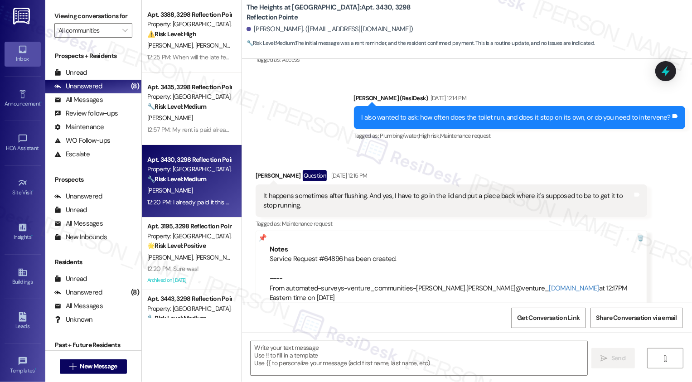
type textarea "Fetching suggested responses. Please feel free to read through the conversation…"
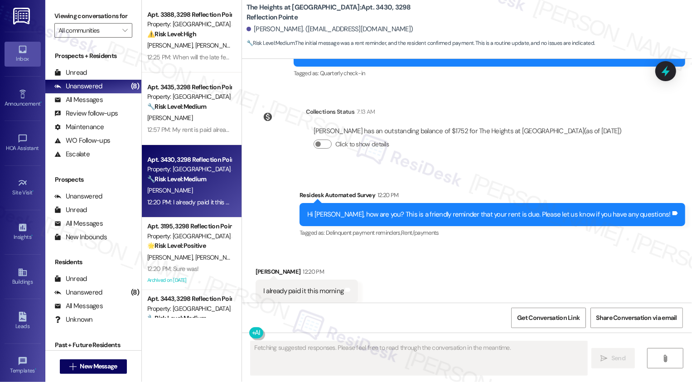
scroll to position [2743, 0]
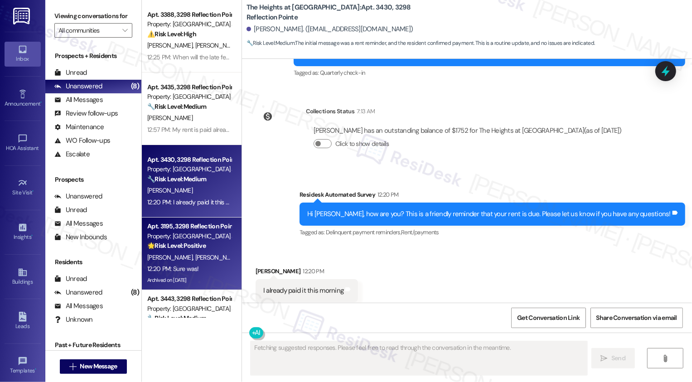
click at [177, 248] on strong "🌟 Risk Level: Positive" at bounding box center [176, 246] width 58 height 8
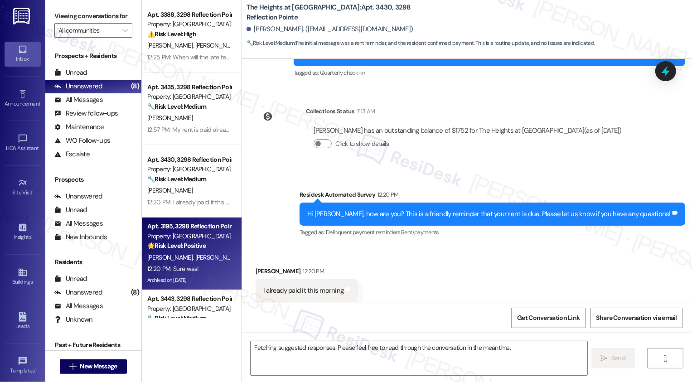
click at [177, 248] on strong "🌟 Risk Level: Positive" at bounding box center [176, 246] width 58 height 8
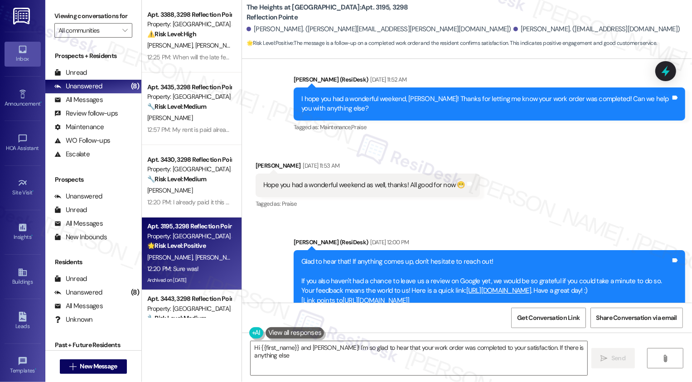
scroll to position [1618, 0]
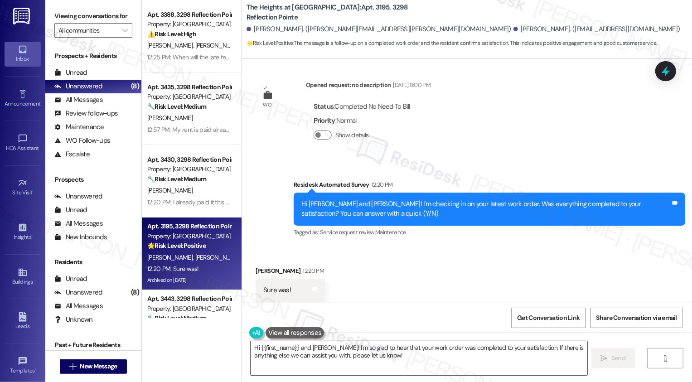
click at [320, 344] on textarea "Hi {{first_name}} and Emma! I'm so glad to hear that your work order was comple…" at bounding box center [419, 358] width 337 height 34
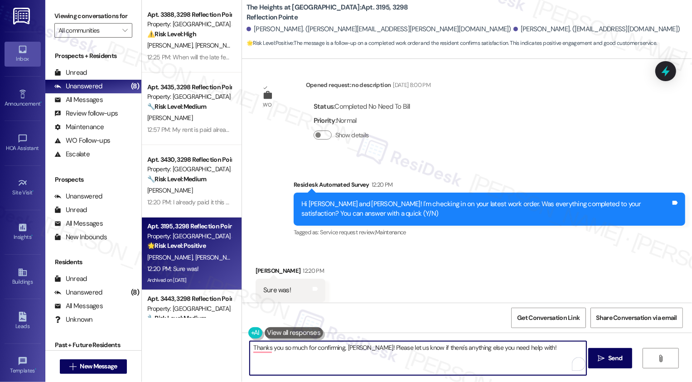
click at [271, 349] on textarea "Thanks you so much for confirming, William! Please let us know if there's anyth…" at bounding box center [418, 358] width 337 height 34
click at [537, 356] on textarea "Thanks so much for confirming, William! Please let us know if there's anything …" at bounding box center [418, 358] width 337 height 34
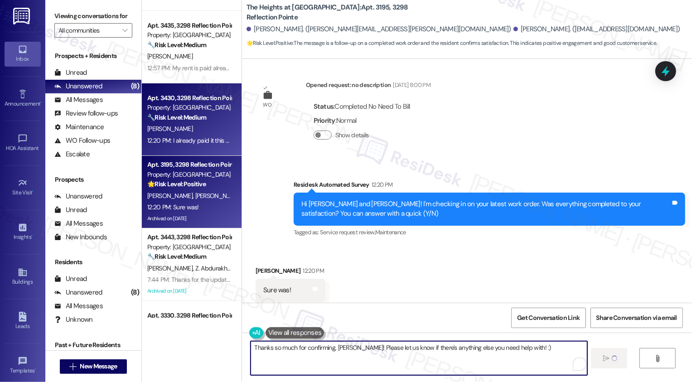
type textarea "Fetching suggested responses. Please feel free to read through the conversation…"
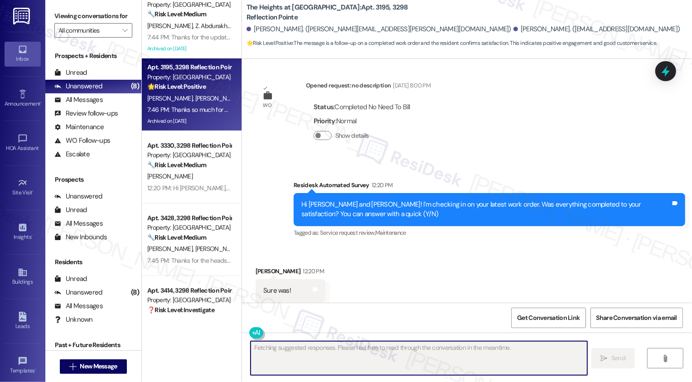
scroll to position [1681, 0]
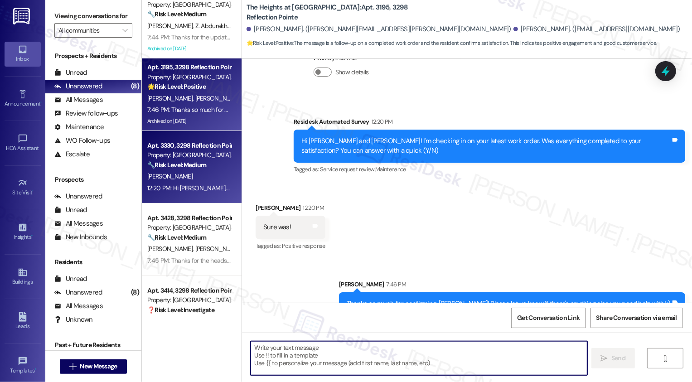
click at [199, 165] on strong "🔧 Risk Level: Medium" at bounding box center [176, 165] width 59 height 8
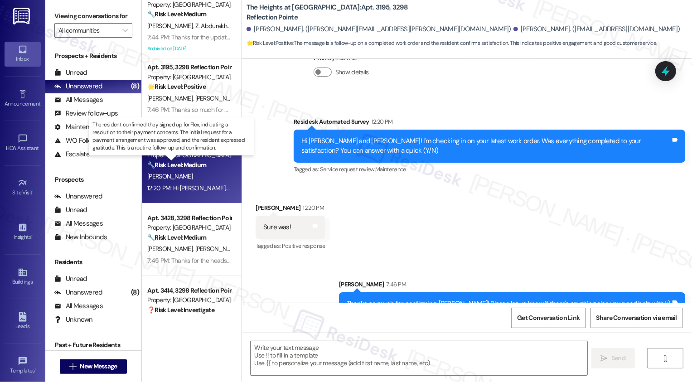
type textarea "Fetching suggested responses. Please feel free to read through the conversation…"
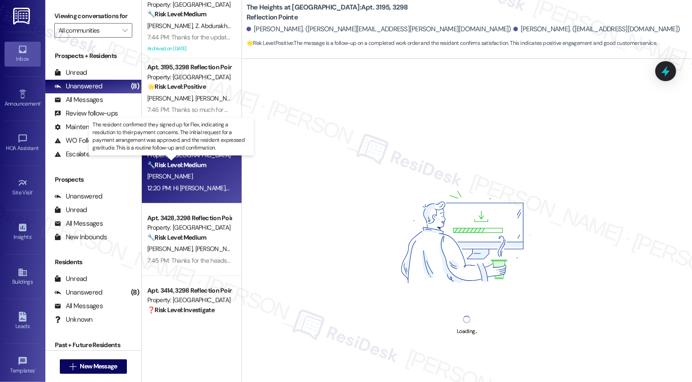
click at [199, 165] on strong "🔧 Risk Level: Medium" at bounding box center [176, 165] width 59 height 8
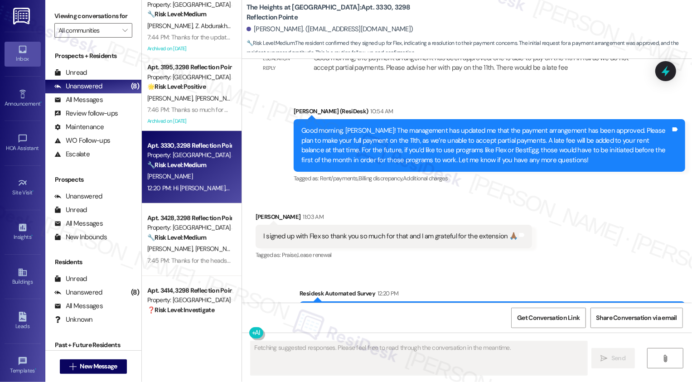
scroll to position [4180, 0]
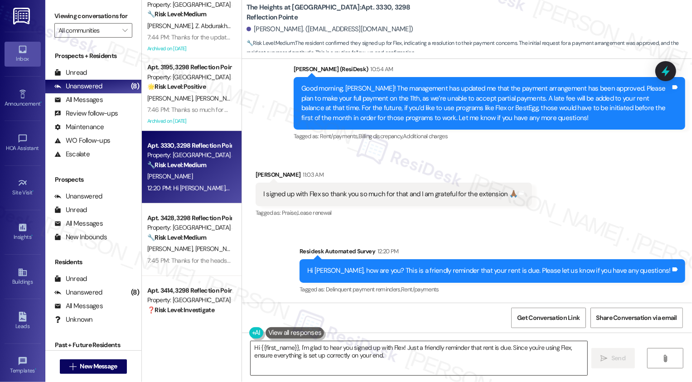
click at [312, 343] on textarea "Hi {{first_name}}, I'm glad to hear you signed up with Flex! Just a friendly re…" at bounding box center [419, 358] width 337 height 34
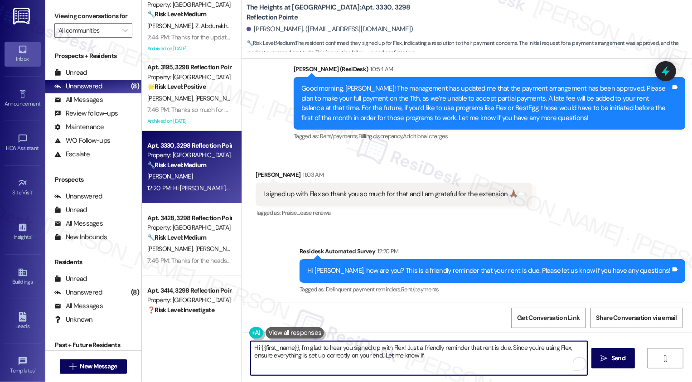
click at [324, 352] on textarea "Hi {{first_name}}, I'm glad to hear you signed up with Flex! Just a friendly re…" at bounding box center [419, 358] width 337 height 34
drag, startPoint x: 295, startPoint y: 347, endPoint x: 201, endPoint y: 346, distance: 93.4
click at [201, 346] on div "Apt. 3435, 3298 Reflection Pointe Property: The Heights at Bridgewater 🔧 Risk L…" at bounding box center [417, 191] width 550 height 382
click at [355, 351] on textarea "I'm glad to hear you signed up with Flex! Just a friendly reminder that rent is…" at bounding box center [418, 358] width 337 height 34
drag, startPoint x: 354, startPoint y: 348, endPoint x: 437, endPoint y: 359, distance: 83.3
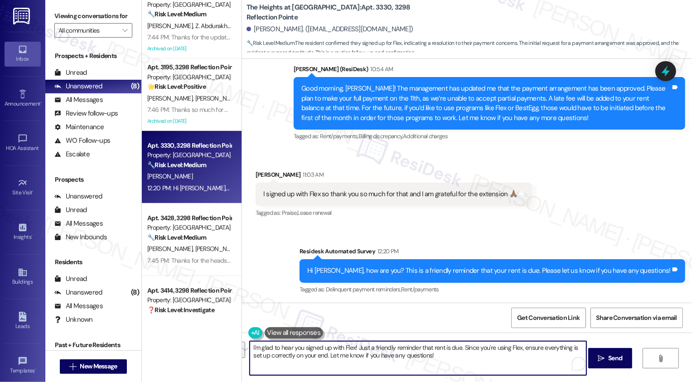
click at [437, 359] on textarea "I'm glad to hear you signed up with Flex! Just a friendly reminder that rent is…" at bounding box center [418, 358] width 337 height 34
type textarea "I'm glad to hear you signed up with Flex!"
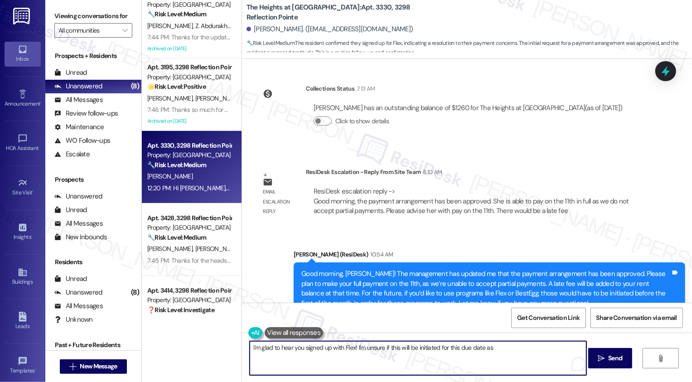
scroll to position [4114, 0]
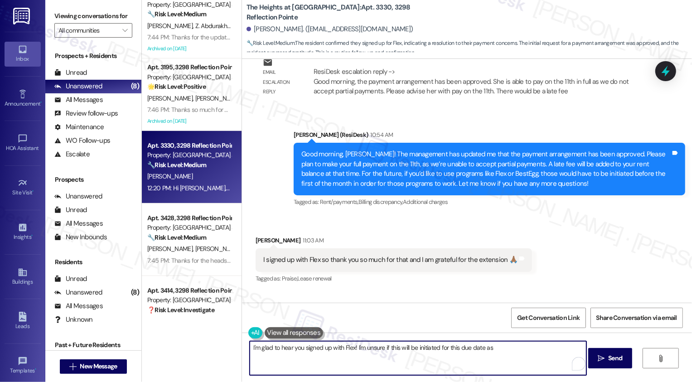
drag, startPoint x: 354, startPoint y: 348, endPoint x: 552, endPoint y: 352, distance: 198.1
click at [552, 352] on textarea "I'm glad to hear you signed up with Flex! I'm unsure if this will be initiated …" at bounding box center [418, 358] width 337 height 34
click at [354, 347] on textarea "I'm glad to hear you signed up with Flex! You may also check" at bounding box center [418, 358] width 337 height 34
click at [469, 351] on textarea "I'm glad to hear you signed up with Flex! Just a quick note that you may also c…" at bounding box center [418, 358] width 337 height 34
click at [465, 348] on textarea "I'm glad to hear you signed up with Flex! Just a quick note that you may also c…" at bounding box center [418, 358] width 337 height 34
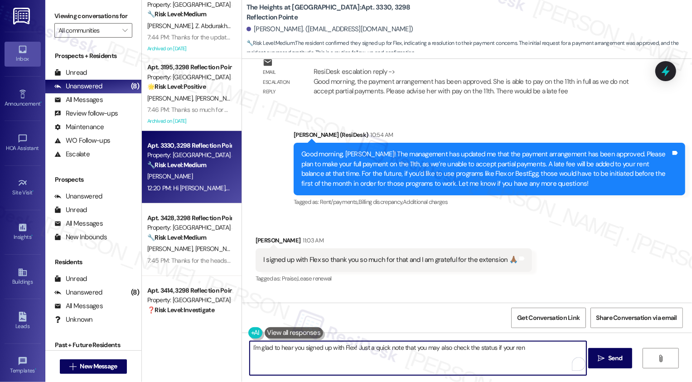
click at [465, 348] on textarea "I'm glad to hear you signed up with Flex! Just a quick note that you may also c…" at bounding box center [418, 358] width 337 height 34
drag, startPoint x: 530, startPoint y: 347, endPoint x: 572, endPoint y: 347, distance: 42.6
click at [572, 347] on textarea "I'm glad to hear you signed up with Flex! Just a quick note that you may also c…" at bounding box center [418, 358] width 337 height 34
drag, startPoint x: 404, startPoint y: 357, endPoint x: 542, endPoint y: 358, distance: 137.8
click at [542, 358] on textarea "I'm glad to hear you signed up with Flex! Just a quick note that you may also c…" at bounding box center [418, 358] width 337 height 34
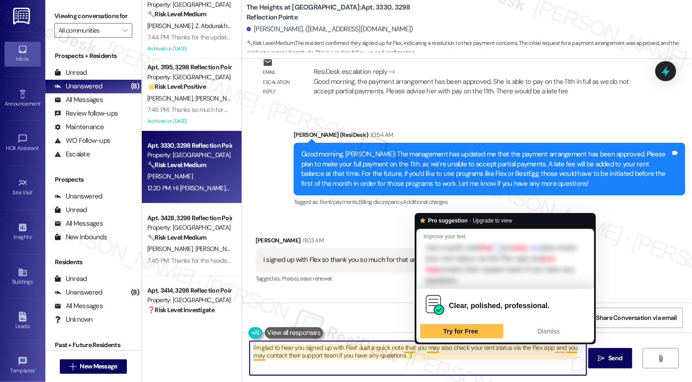
click at [485, 358] on textarea "I'm glad to hear you signed up with Flex! Just a quick note that you may also c…" at bounding box center [418, 358] width 337 height 34
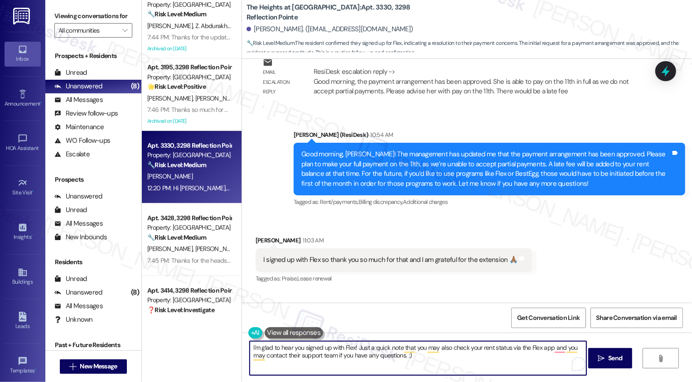
click at [494, 346] on textarea "I'm glad to hear you signed up with Flex! Just a quick note that you may also c…" at bounding box center [418, 358] width 337 height 34
click at [489, 345] on textarea "I'm glad to hear you signed up with Flex! Just a quick note that you may also c…" at bounding box center [418, 358] width 337 height 34
click at [504, 348] on textarea "I'm glad to hear you signed up with Flex! Just a quick note that you may also c…" at bounding box center [418, 358] width 337 height 34
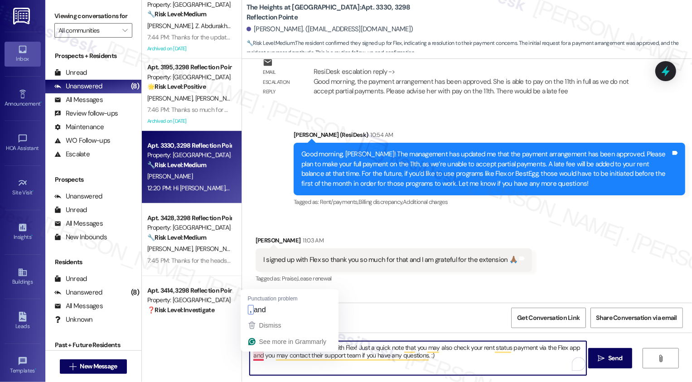
click at [252, 355] on textarea "I'm glad to hear you signed up with Flex! Just a quick note that you may also c…" at bounding box center [418, 358] width 337 height 34
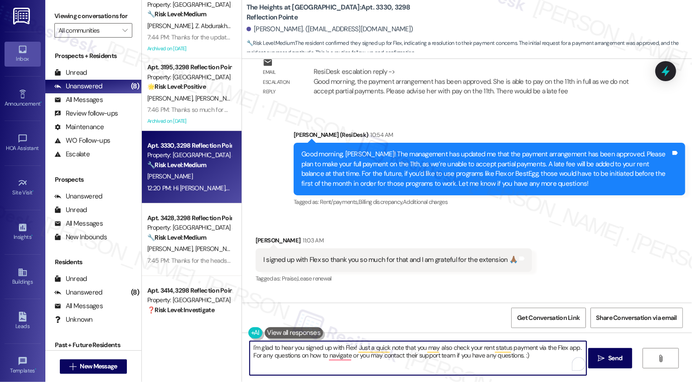
click at [252, 355] on textarea "I'm glad to hear you signed up with Flex! Just a quick note that you may also c…" at bounding box center [418, 358] width 337 height 34
click at [347, 354] on textarea "I'm glad to hear you signed up with Flex! Just a quick note that you may also c…" at bounding box center [418, 358] width 337 height 34
click at [354, 356] on textarea "I'm glad to hear you signed up with Flex! Just a quick note that you may also c…" at bounding box center [418, 358] width 337 height 34
drag, startPoint x: 423, startPoint y: 356, endPoint x: 531, endPoint y: 361, distance: 108.0
click at [531, 362] on textarea "I'm glad to hear you signed up with Flex! Just a quick note that you may also c…" at bounding box center [418, 358] width 337 height 34
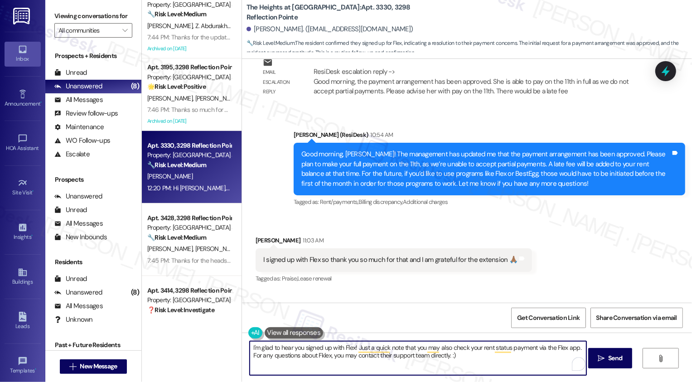
click at [475, 356] on textarea "I'm glad to hear you signed up with Flex! Just a quick note that you may also c…" at bounding box center [418, 358] width 337 height 34
click at [455, 349] on textarea "I'm glad to hear you signed up with Flex! Just a quick note that you may also c…" at bounding box center [418, 358] width 337 height 34
click at [457, 348] on textarea "I'm glad to hear you signed up with Flex! Just a quick note that you may also c…" at bounding box center [418, 358] width 337 height 34
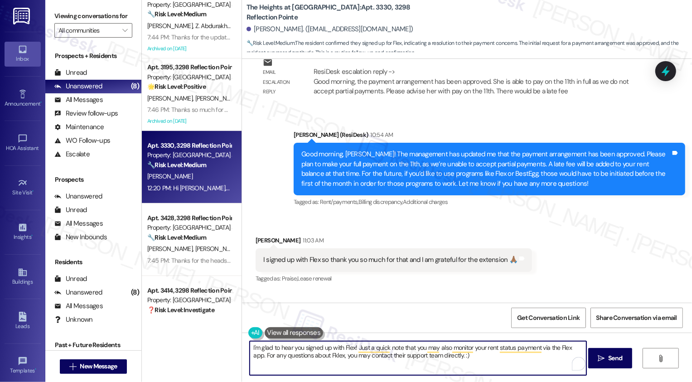
click at [336, 357] on textarea "I'm glad to hear you signed up with Flex! Just a quick note that you may also m…" at bounding box center [418, 358] width 337 height 34
click at [318, 354] on textarea "I'm glad to hear you signed up with Flex! Just a quick note that you may also m…" at bounding box center [418, 358] width 337 height 34
type textarea "I'm glad to hear you signed up with Flex! Just a quick note that you may also m…"
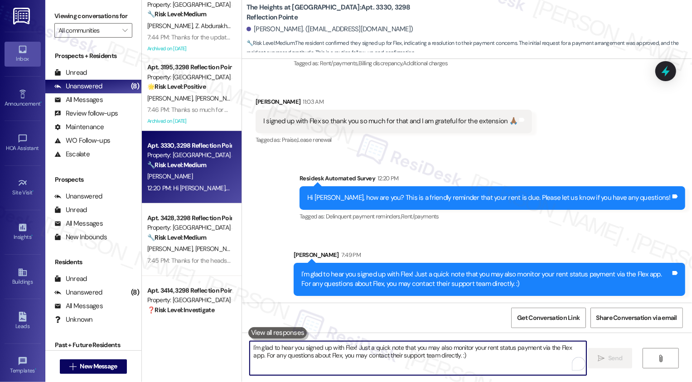
scroll to position [45, 0]
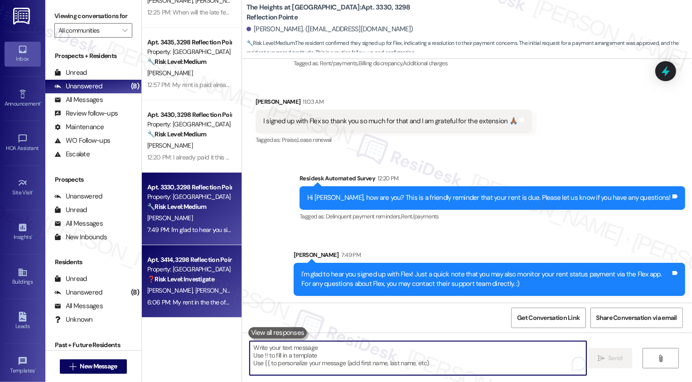
click at [186, 260] on div "Apt. 3414, 3298 Reflection Pointe" at bounding box center [189, 260] width 84 height 10
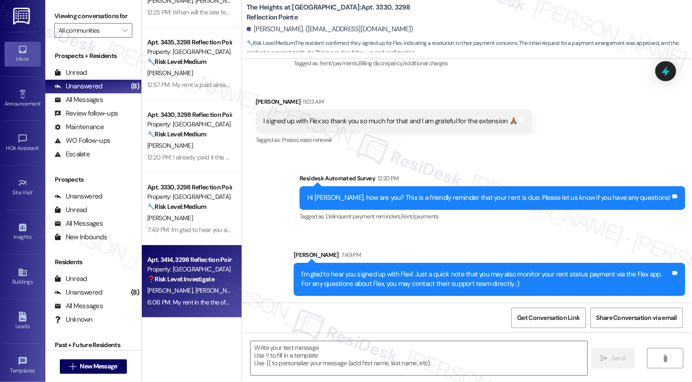
click at [186, 260] on div "Apt. 3414, 3298 Reflection Pointe" at bounding box center [189, 260] width 84 height 10
type textarea "Fetching suggested responses. Please feel free to read through the conversation…"
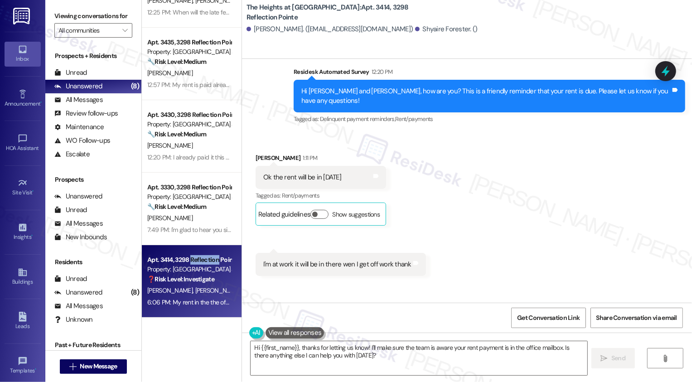
scroll to position [7654, 0]
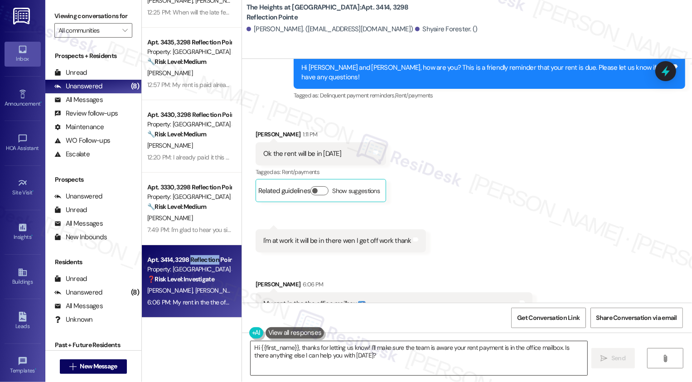
click at [318, 348] on textarea "Hi {{first_name}}, thanks for letting us know! I'll make sure the team is aware…" at bounding box center [419, 358] width 337 height 34
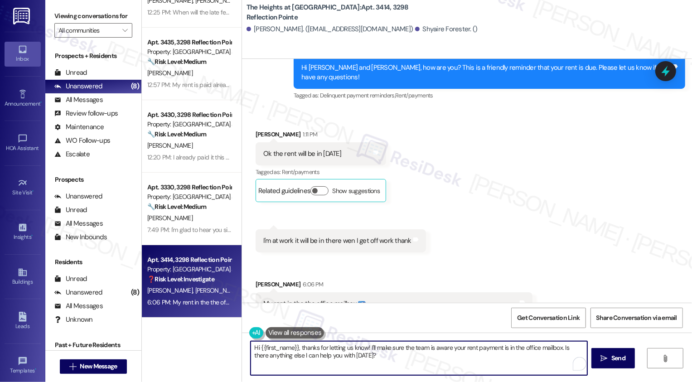
drag, startPoint x: 299, startPoint y: 348, endPoint x: 208, endPoint y: 347, distance: 90.6
click at [208, 347] on div "Apt. 3388, 3298 Reflection Pointe Property: [GEOGRAPHIC_DATA] at [GEOGRAPHIC_DA…" at bounding box center [417, 191] width 550 height 382
click at [316, 345] on textarea "Thanks for letting us know! I'll make sure the team is aware your rent payment …" at bounding box center [418, 358] width 337 height 34
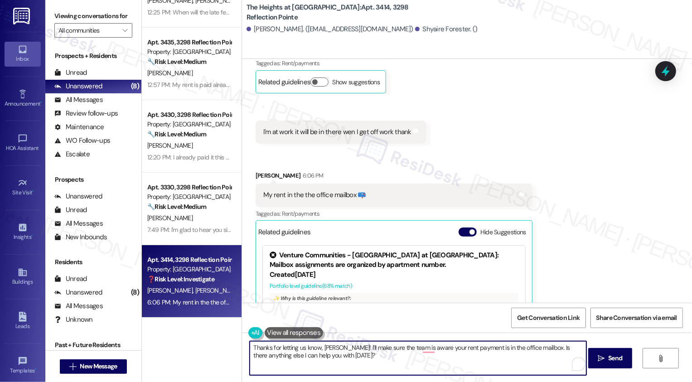
scroll to position [7776, 0]
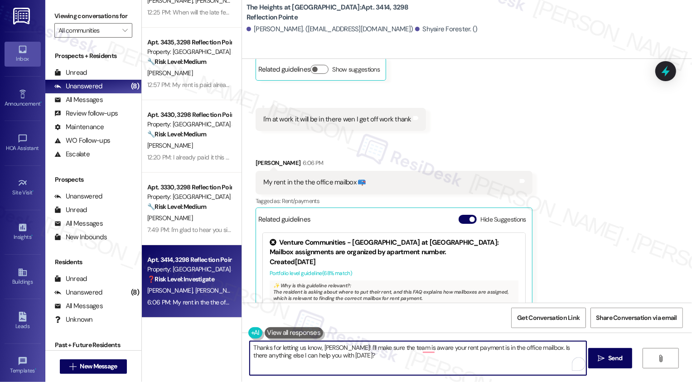
click at [431, 353] on textarea "Thanks for letting us know, [PERSON_NAME]! I'll make sure the team is aware you…" at bounding box center [418, 358] width 337 height 34
drag, startPoint x: 527, startPoint y: 346, endPoint x: 547, endPoint y: 373, distance: 33.3
click at [546, 372] on textarea "Thanks for letting us know, [PERSON_NAME]! I'll make sure the team is aware you…" at bounding box center [418, 358] width 337 height 34
click at [422, 349] on textarea "Thanks for letting us know, [PERSON_NAME]! I'll make sure the team is aware you…" at bounding box center [418, 358] width 337 height 34
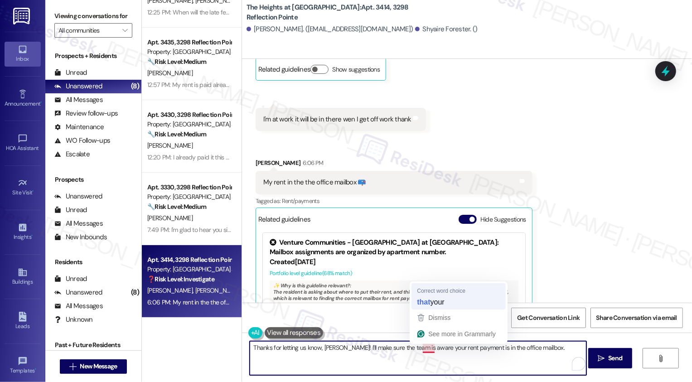
type textarea "Thanks for letting us know, [PERSON_NAME]! I'll make sure the team is aware tha…"
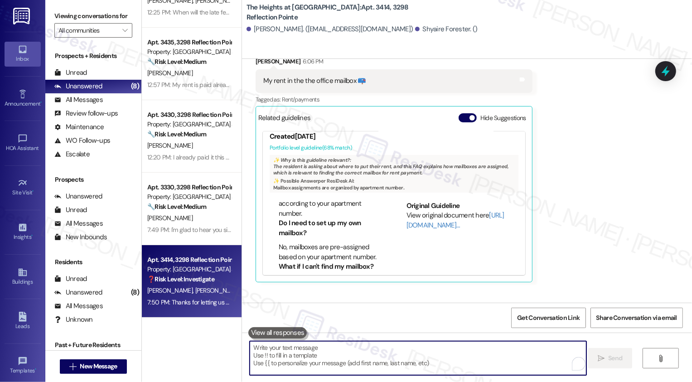
scroll to position [123, 0]
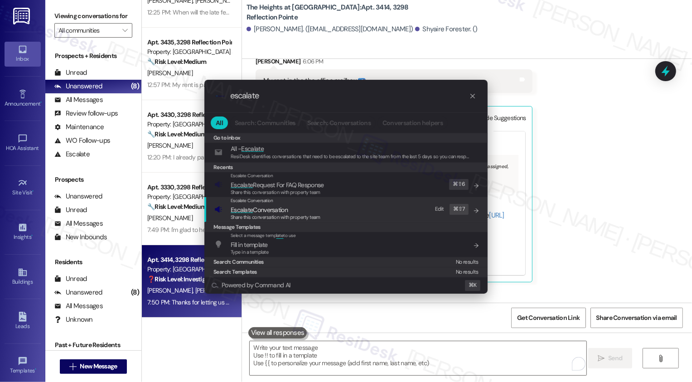
type input "escalate"
click at [266, 210] on span "Escalate Conversation" at bounding box center [259, 210] width 57 height 8
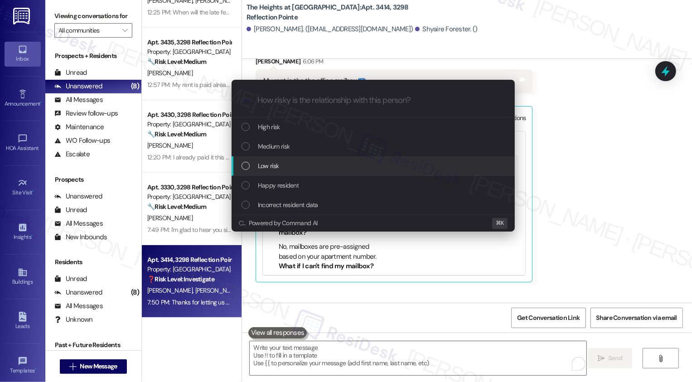
click at [261, 164] on span "Low risk" at bounding box center [268, 166] width 21 height 10
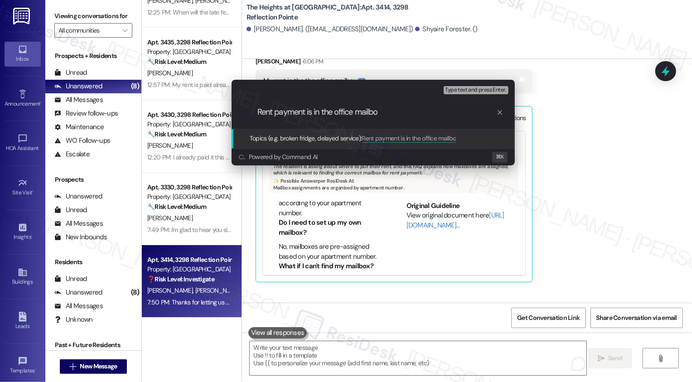
type input "Rent payment is in the office mailbox"
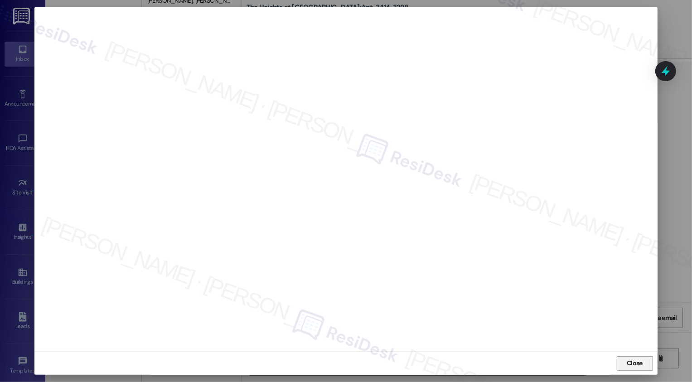
click at [622, 362] on button "Close" at bounding box center [635, 363] width 36 height 15
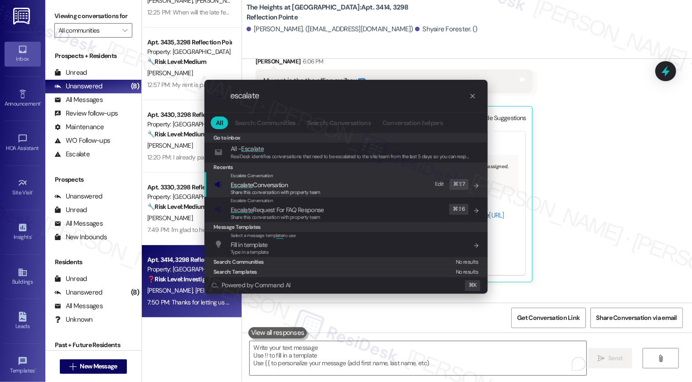
type input "escalate"
click at [292, 179] on div "Escalate Conversation" at bounding box center [276, 175] width 90 height 7
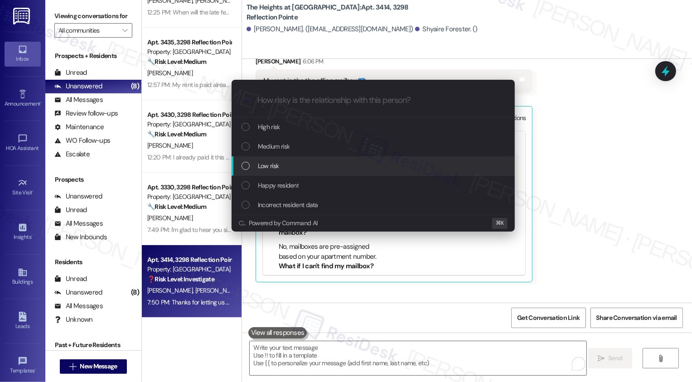
click at [282, 169] on div "Low risk" at bounding box center [374, 166] width 265 height 10
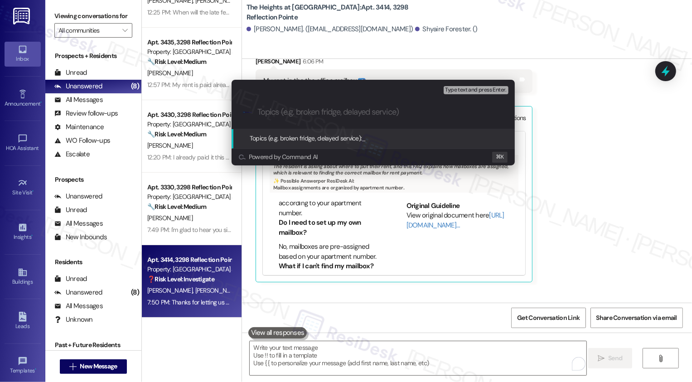
paste input "Rent payment is in the office mailbox"
type input "Rent payment is in the office mailbox"
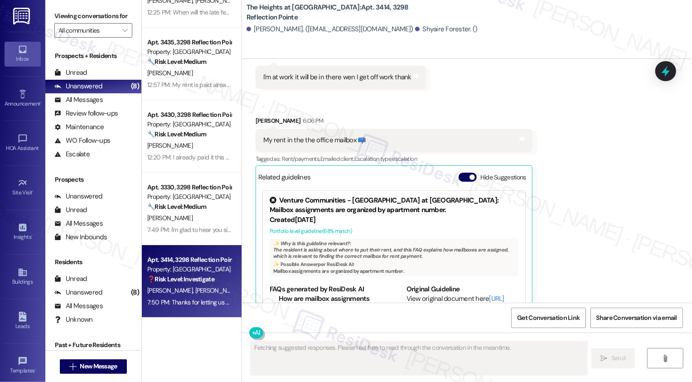
scroll to position [7813, 0]
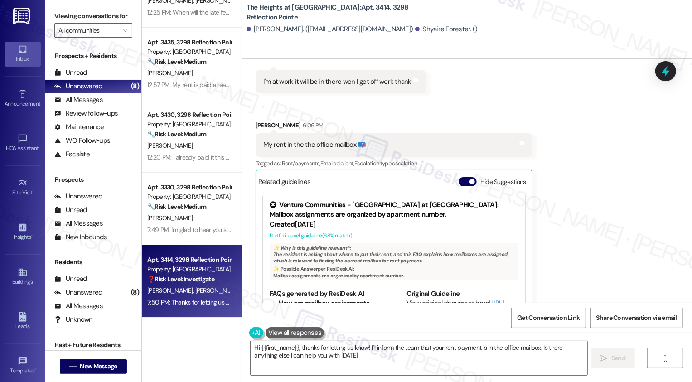
type textarea "Hi {{first_name}}, thanks for letting us know! I'll inform the team that your r…"
